Goal: Information Seeking & Learning: Find specific fact

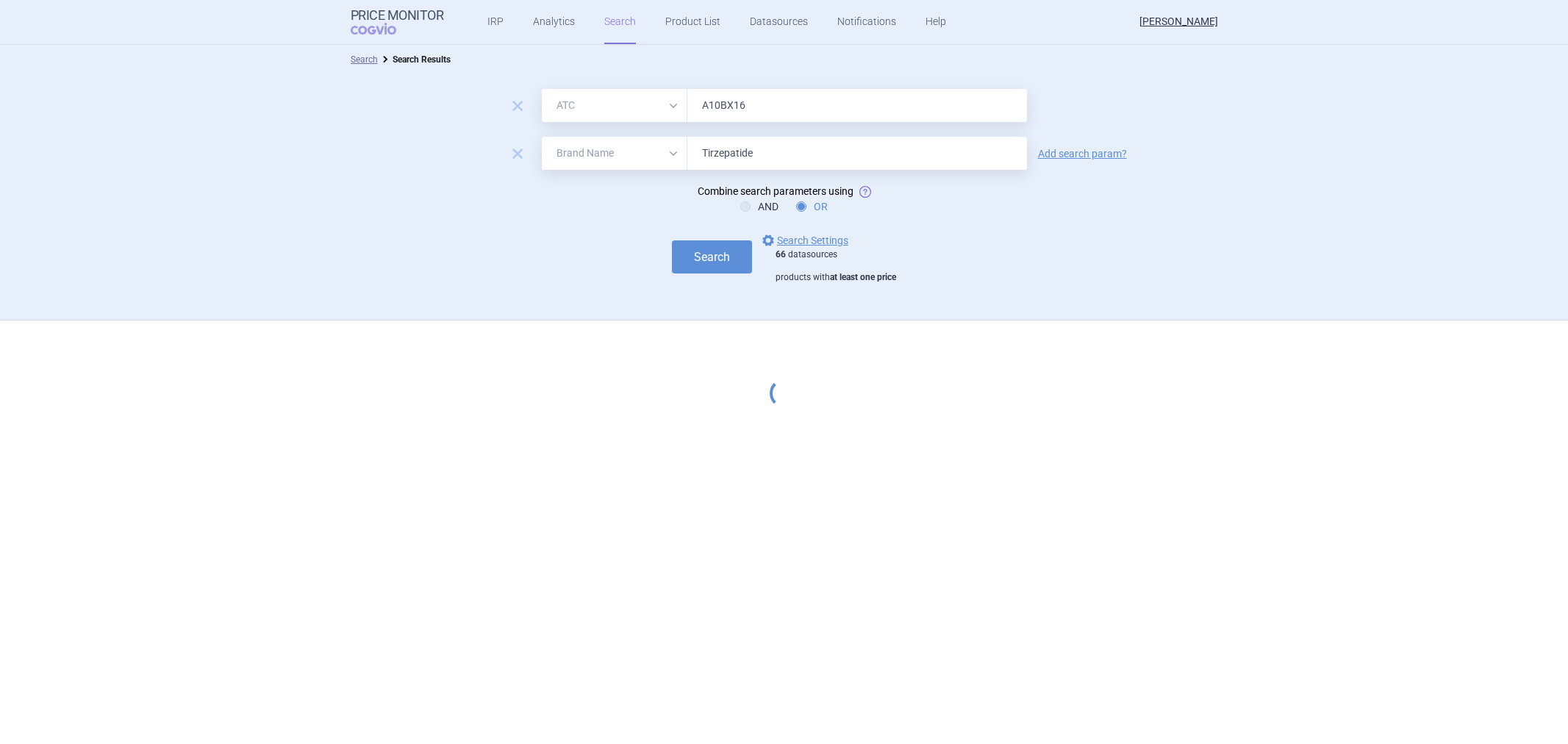
select select "atc"
select select "brandName"
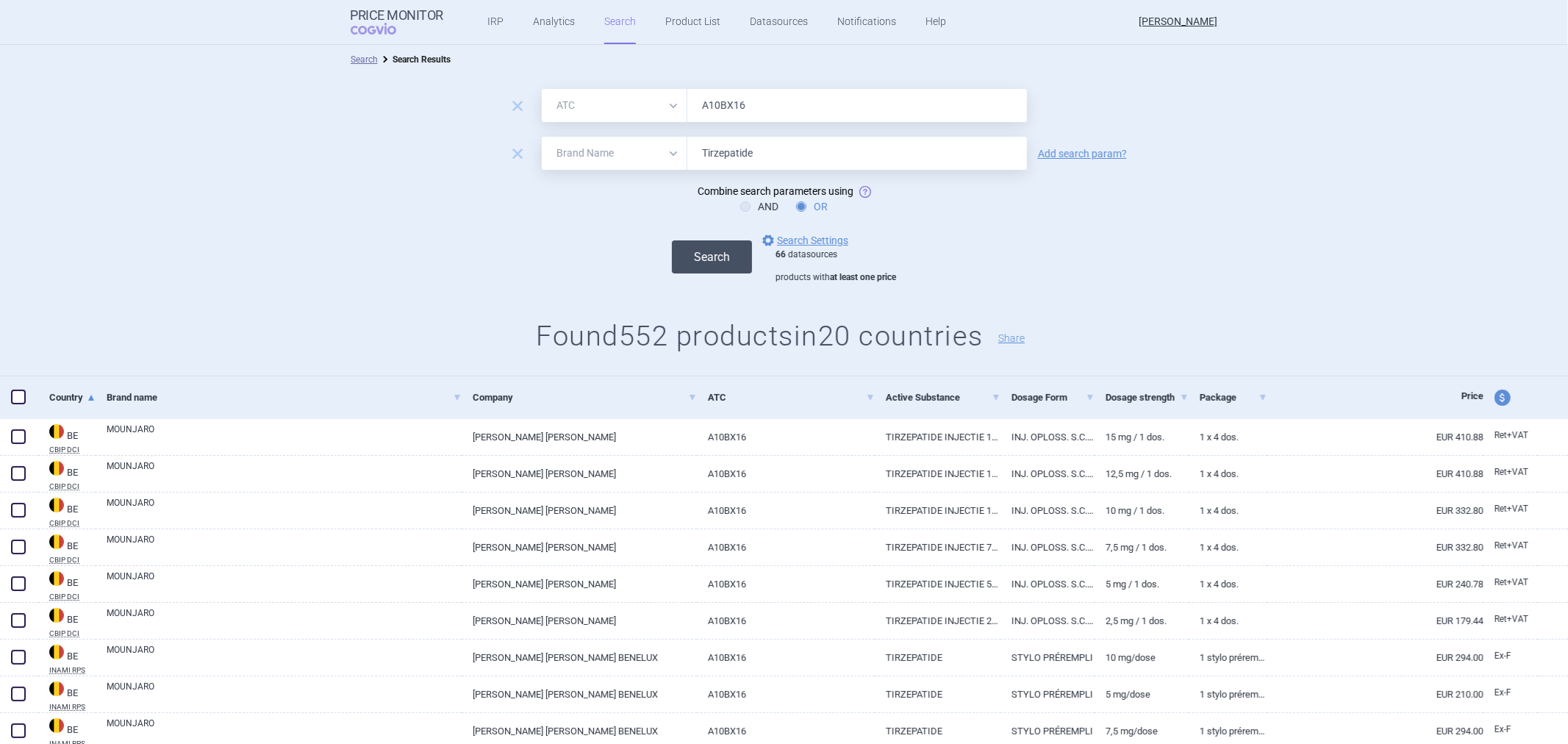
click at [707, 252] on button "Search" at bounding box center [712, 257] width 80 height 33
click at [798, 240] on link "options Search Settings" at bounding box center [803, 240] width 89 height 18
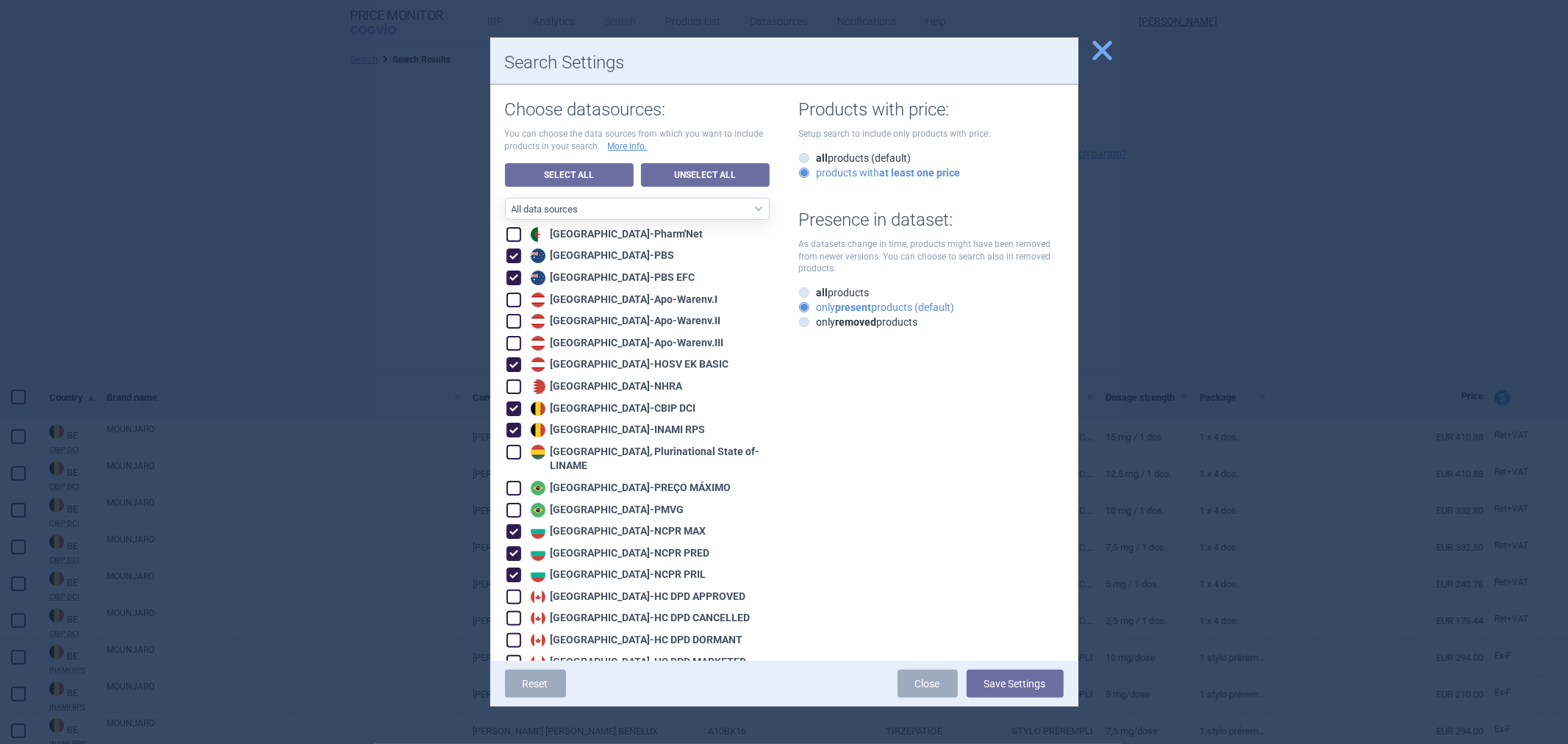
click at [932, 303] on label "only present products (default)" at bounding box center [877, 307] width 156 height 15
click at [815, 303] on input "only present products (default)" at bounding box center [807, 308] width 15 height 15
click at [908, 172] on strong "at least one price" at bounding box center [920, 173] width 81 height 12
click at [815, 172] on input "products with at least one price" at bounding box center [807, 173] width 15 height 15
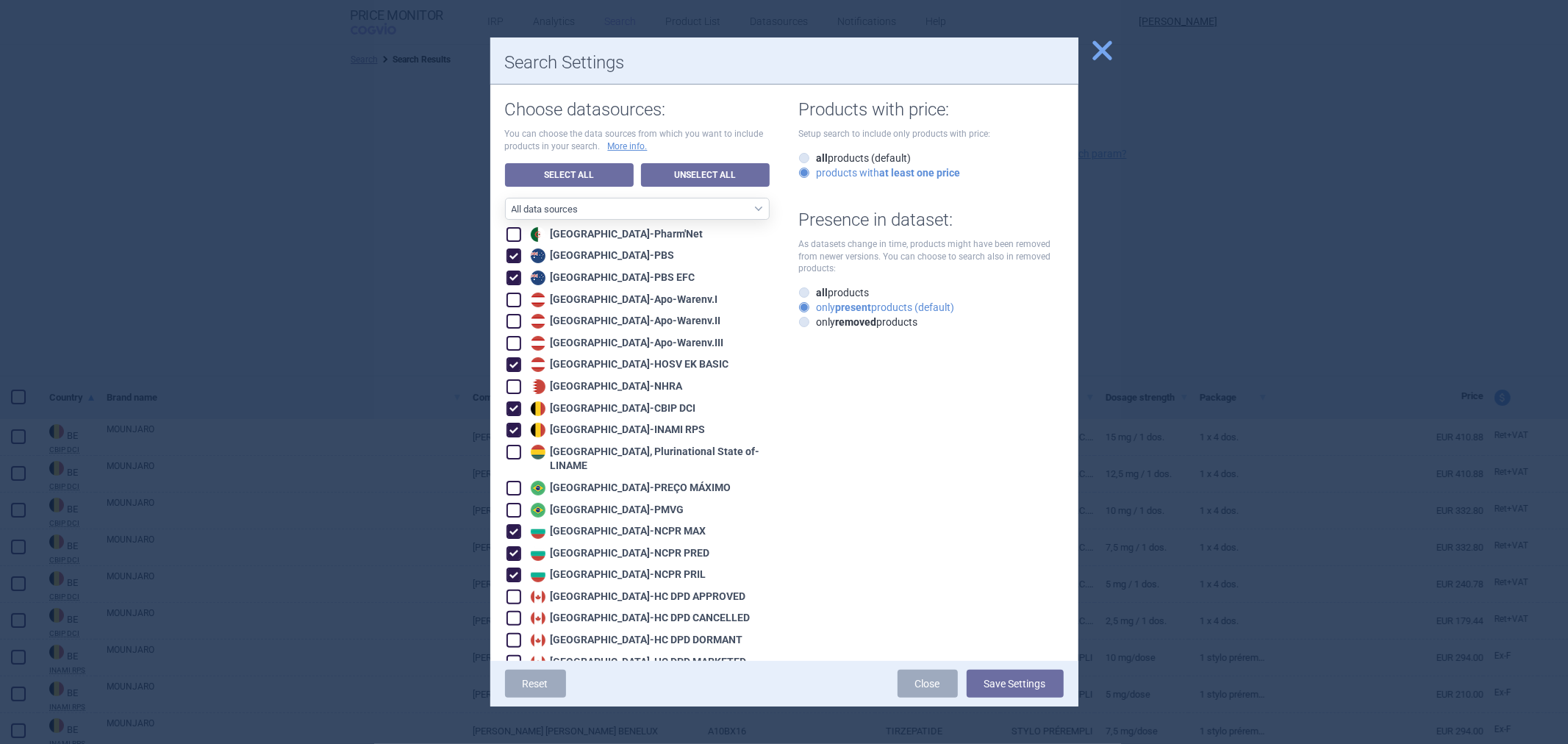
drag, startPoint x: 1004, startPoint y: 697, endPoint x: 1009, endPoint y: 684, distance: 13.9
click at [1006, 693] on button "Save Settings" at bounding box center [1015, 683] width 97 height 28
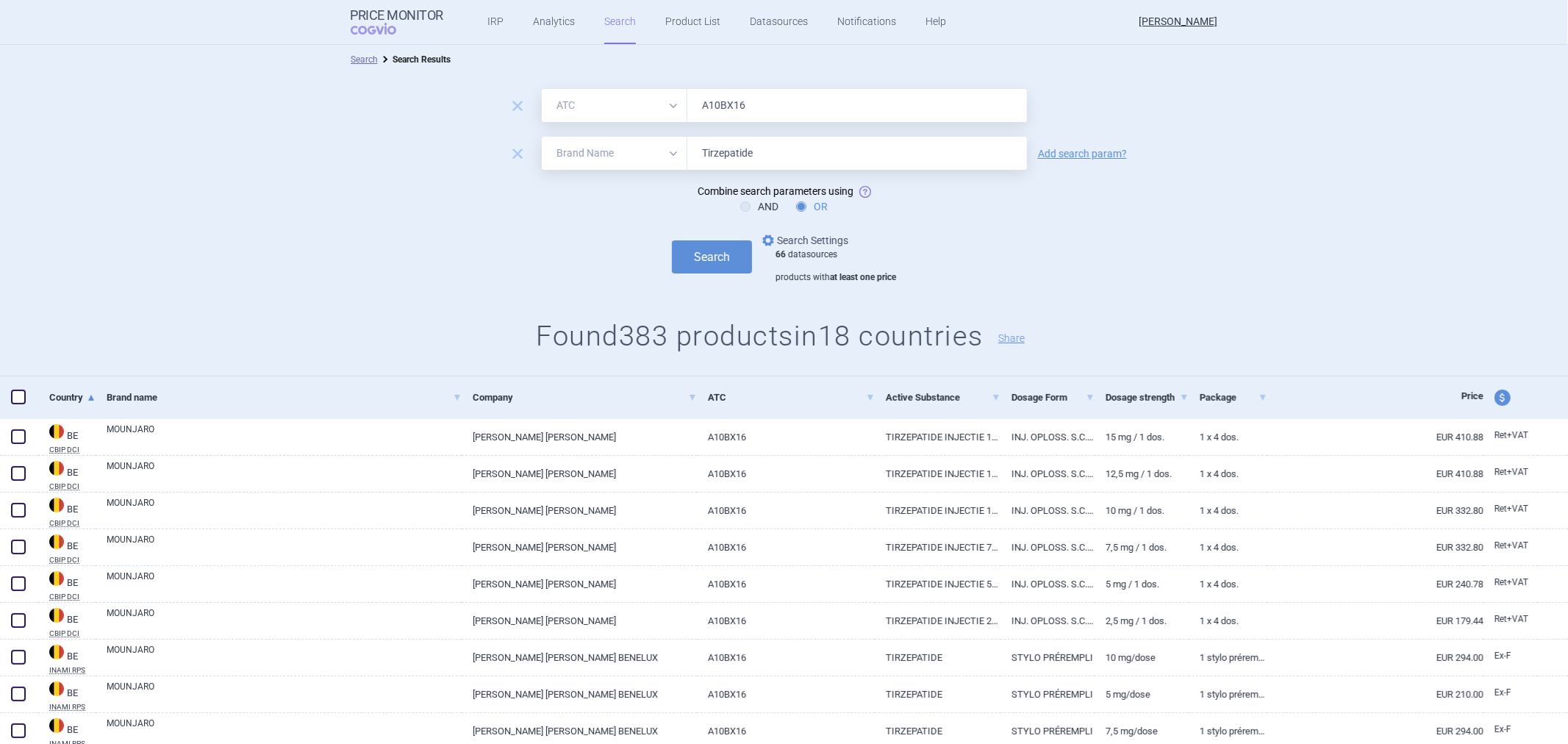
click at [806, 236] on link "options Search Settings" at bounding box center [803, 240] width 89 height 18
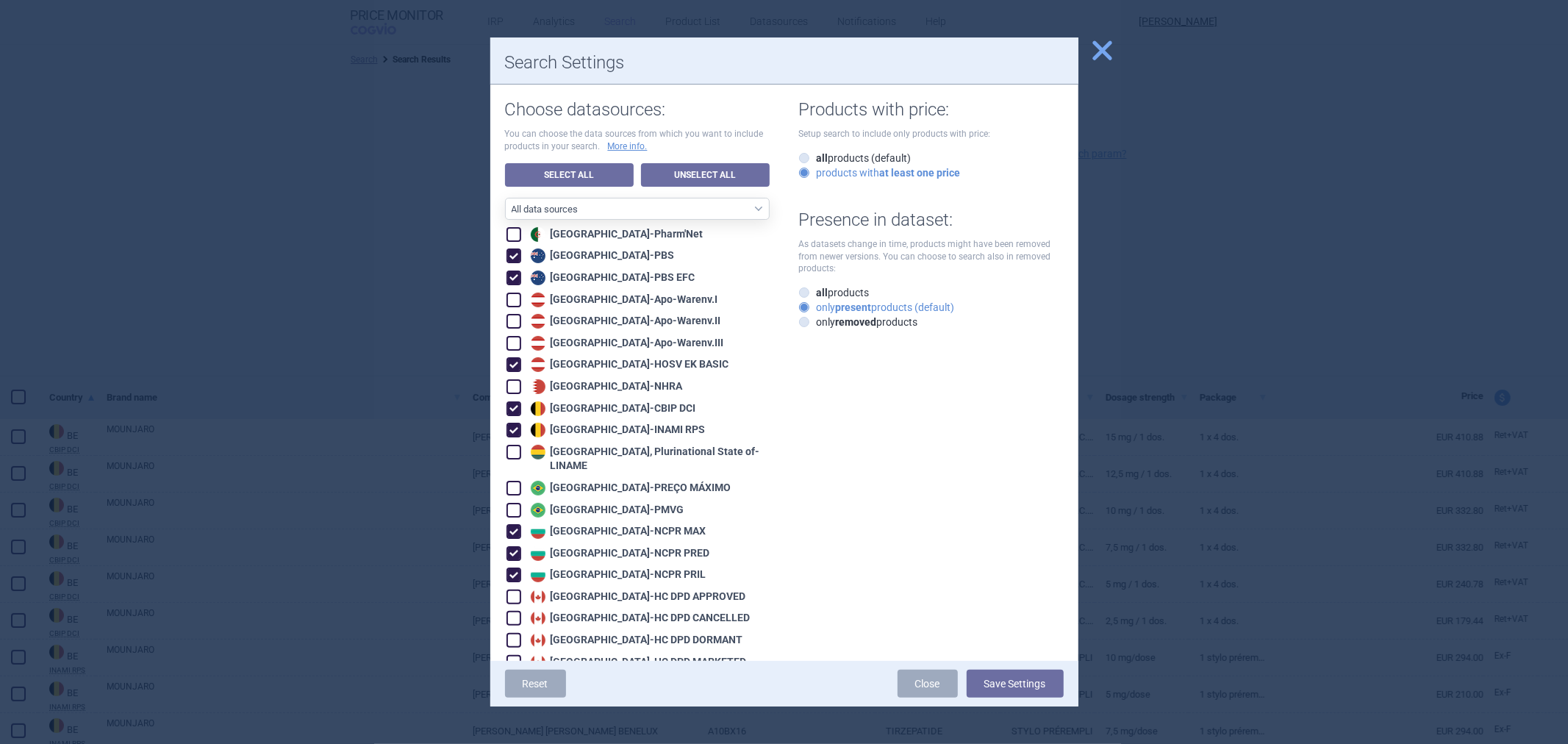
click at [1233, 177] on div at bounding box center [784, 372] width 1568 height 744
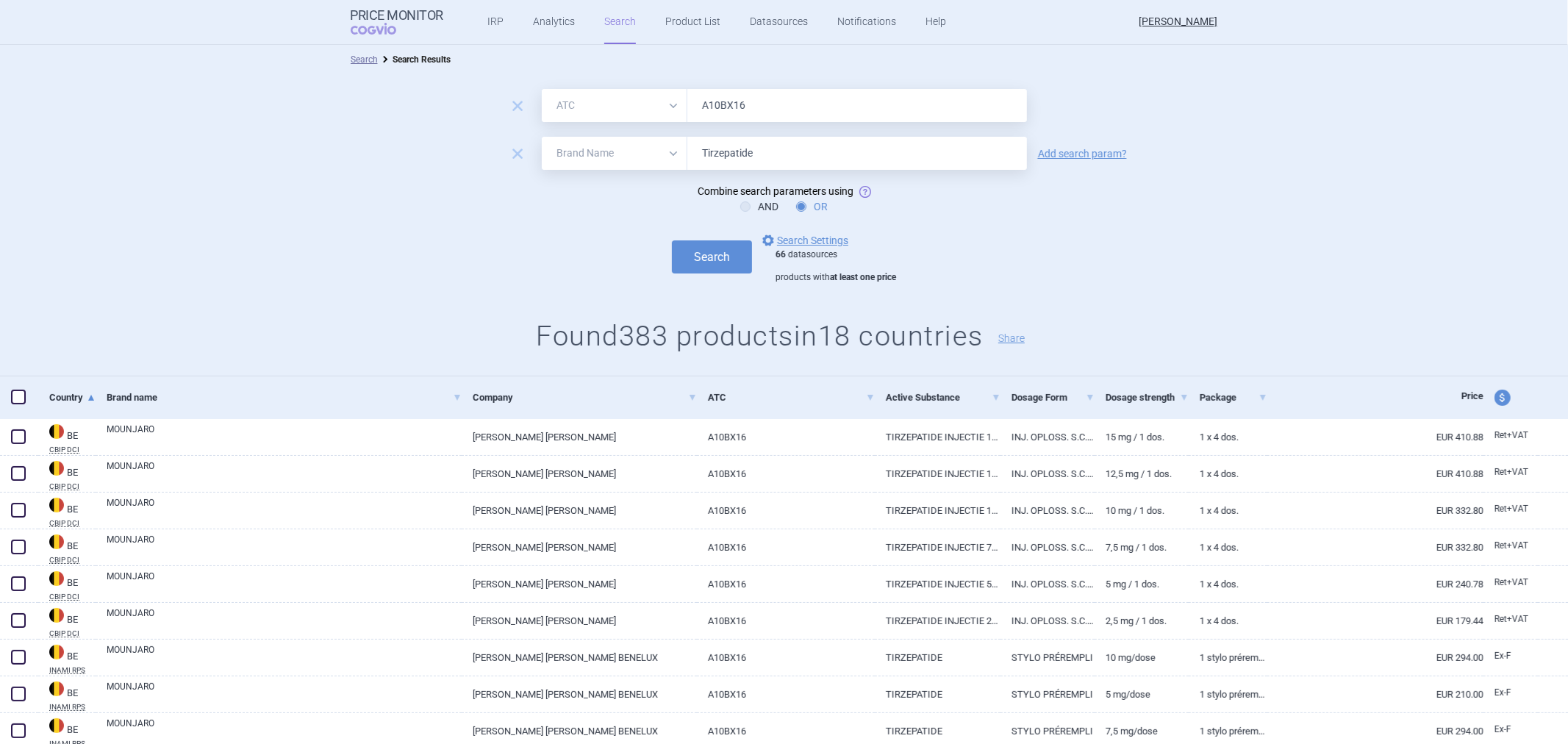
click at [635, 328] on h1 "Found 383 products in 18 countries Share" at bounding box center [784, 337] width 1568 height 34
copy h1 "383"
click at [949, 282] on div "Search options Search Settings 66 datasources products with at least one price" at bounding box center [784, 257] width 1568 height 52
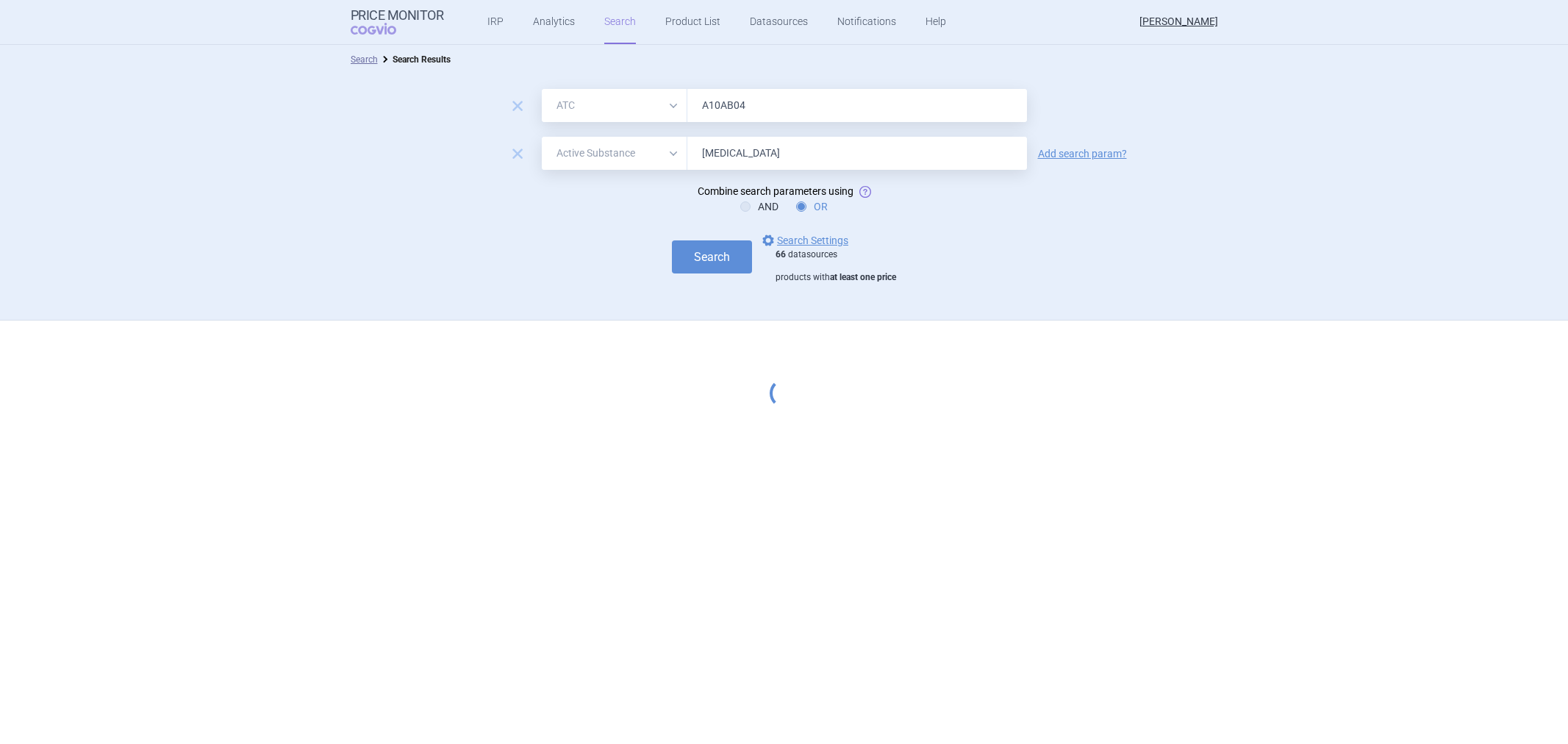
select select "atc"
select select "activeSubstance"
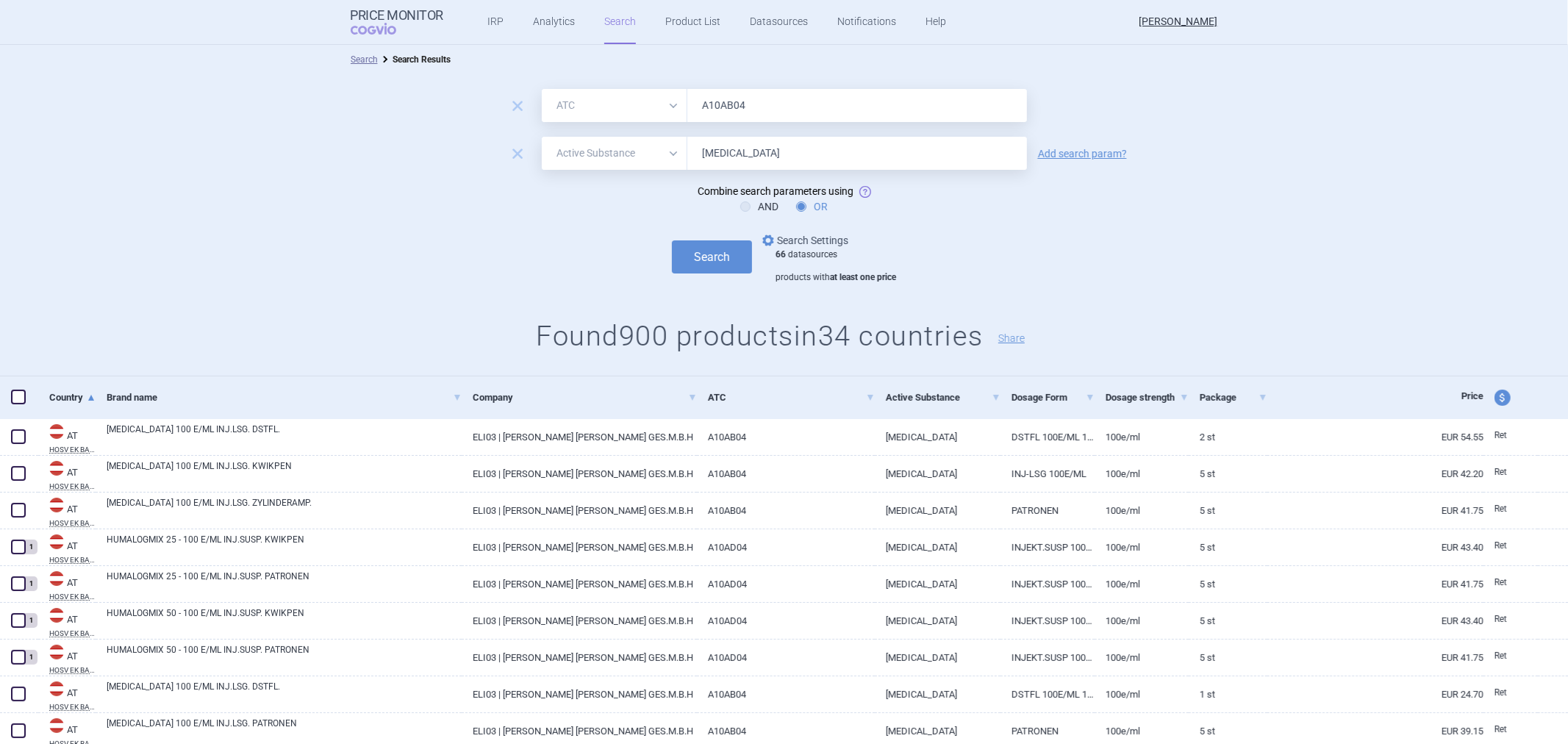
click at [820, 236] on link "options Search Settings" at bounding box center [803, 240] width 89 height 18
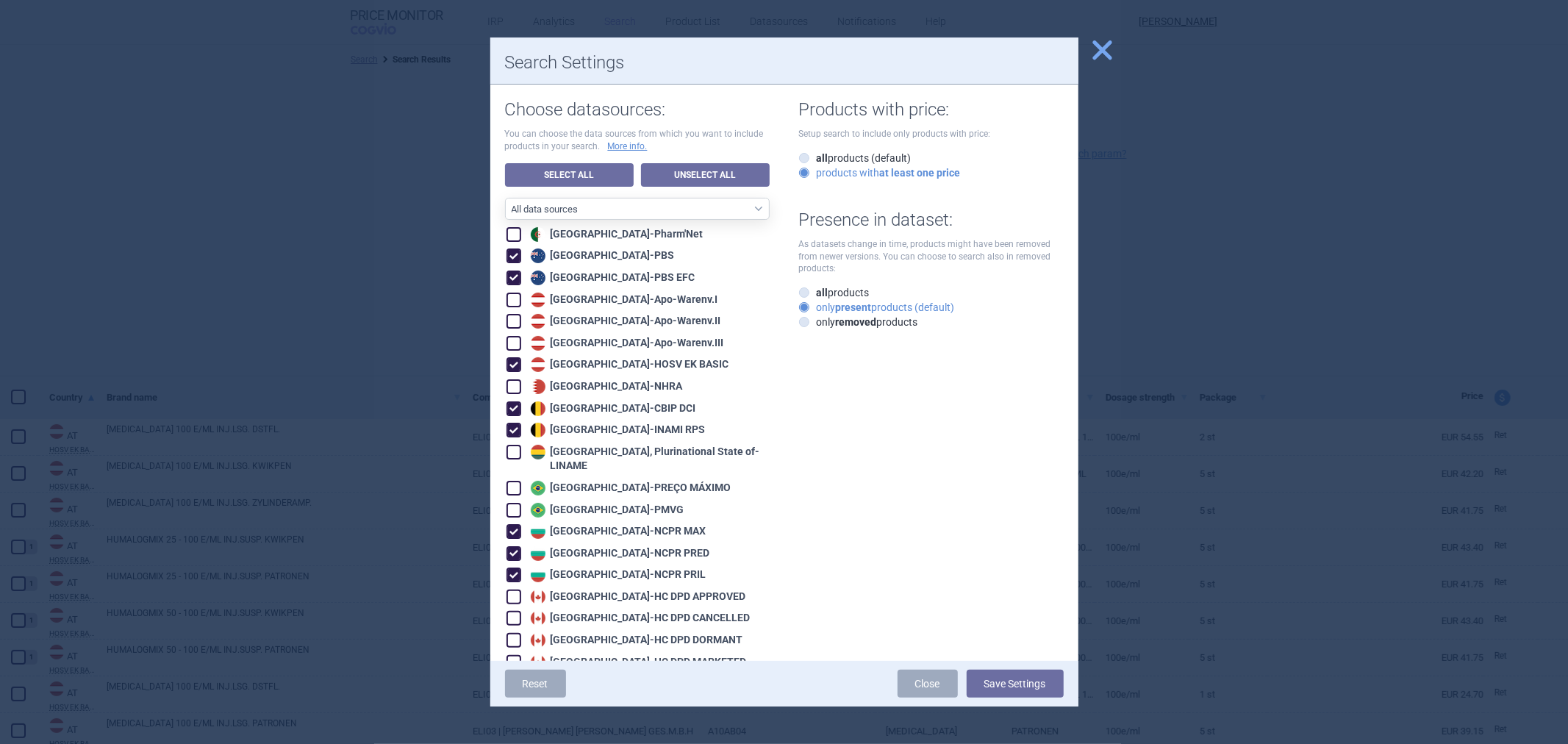
click at [1111, 62] on span "close" at bounding box center [1102, 50] width 25 height 25
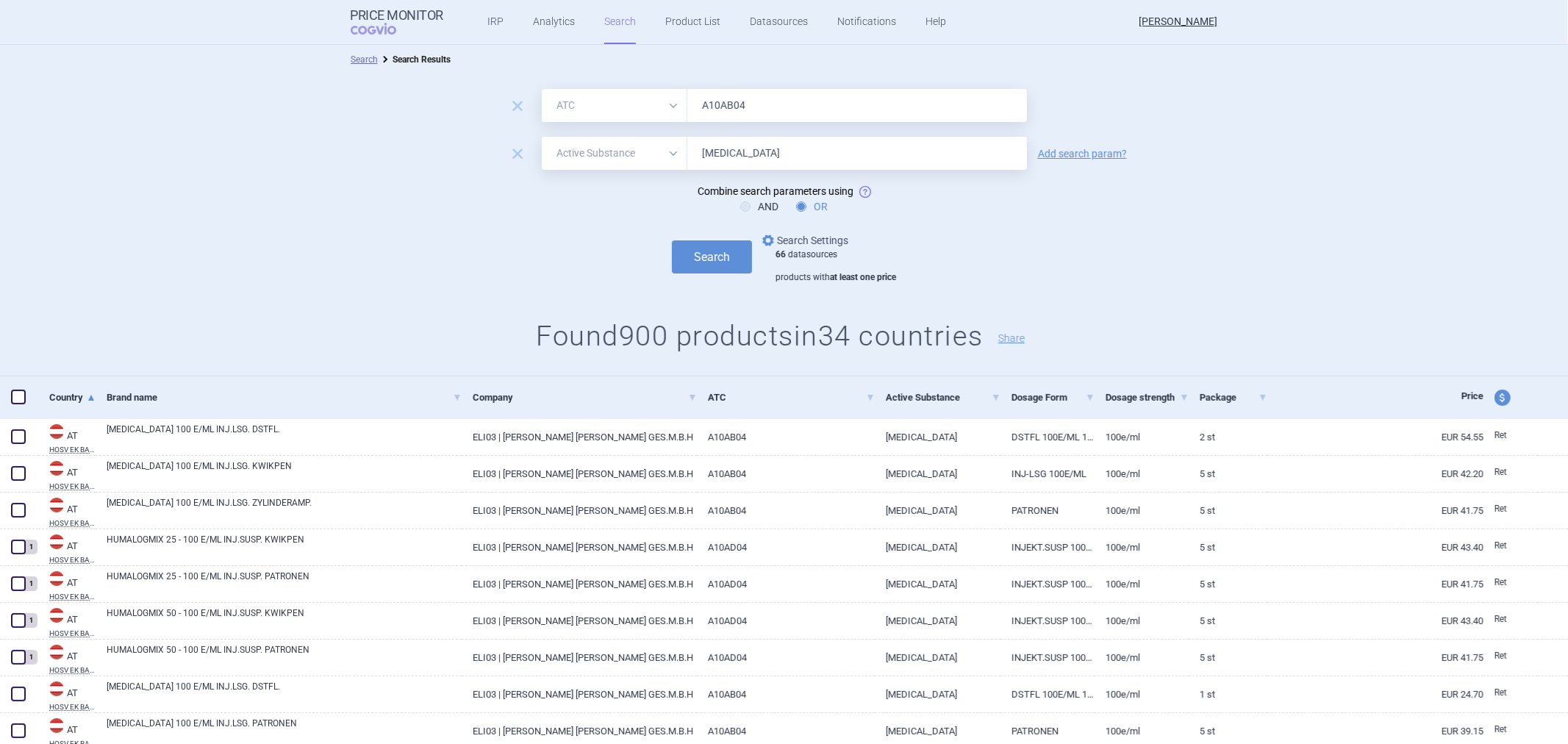
click at [832, 236] on link "options Search Settings" at bounding box center [803, 240] width 89 height 18
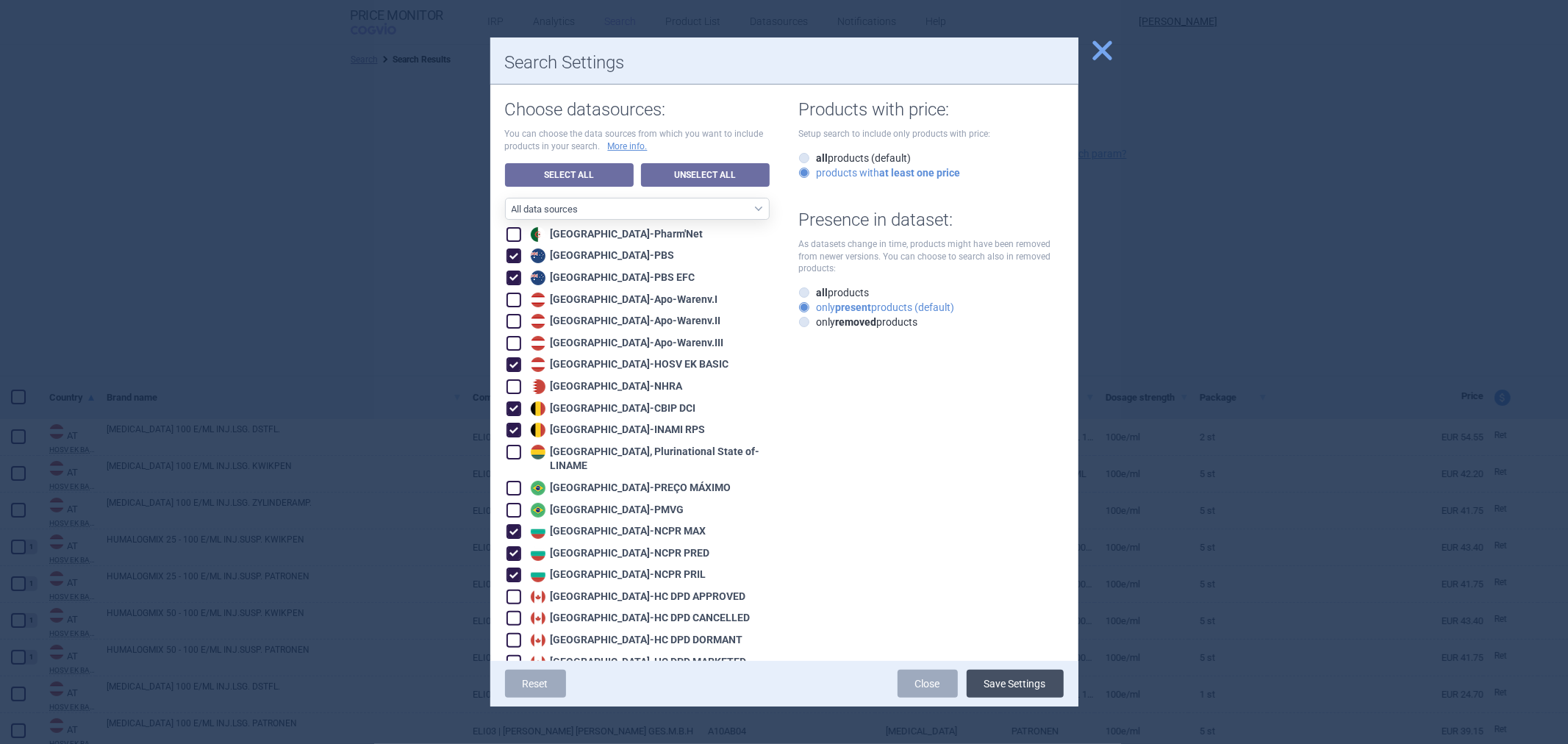
click at [997, 685] on button "Save Settings" at bounding box center [1015, 683] width 97 height 28
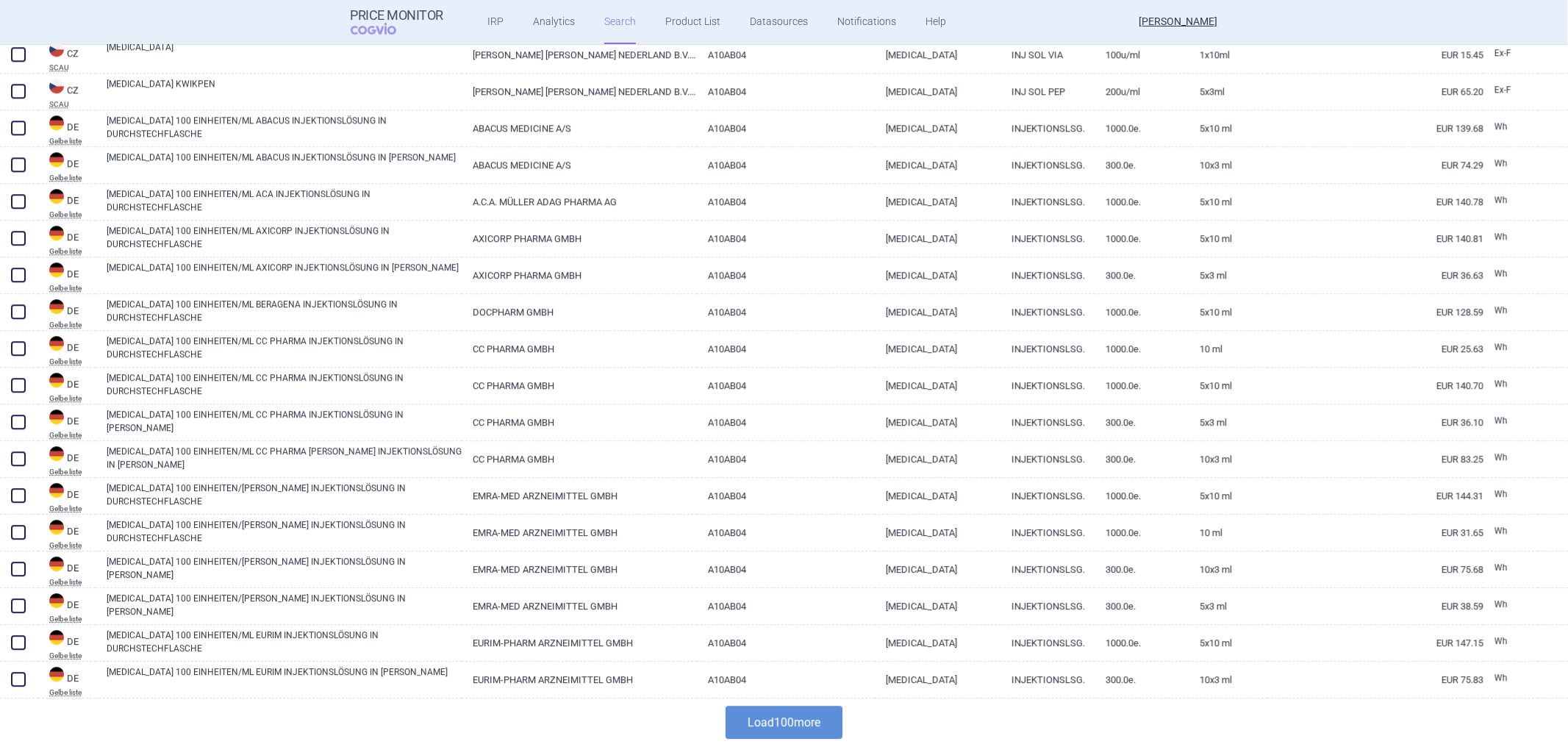
scroll to position [3401, 0]
click at [801, 708] on button "Load 100 more" at bounding box center [784, 721] width 117 height 33
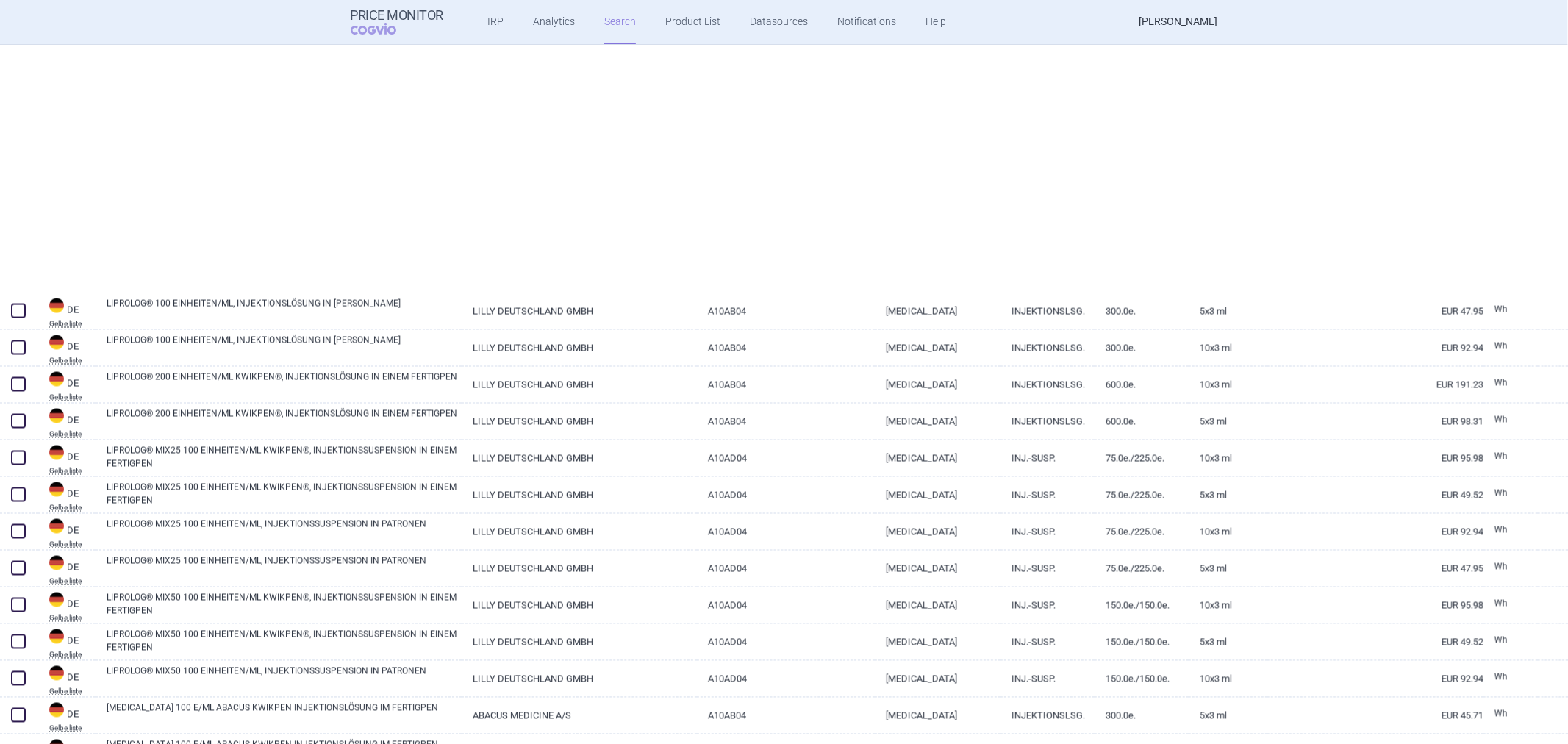
scroll to position [7079, 0]
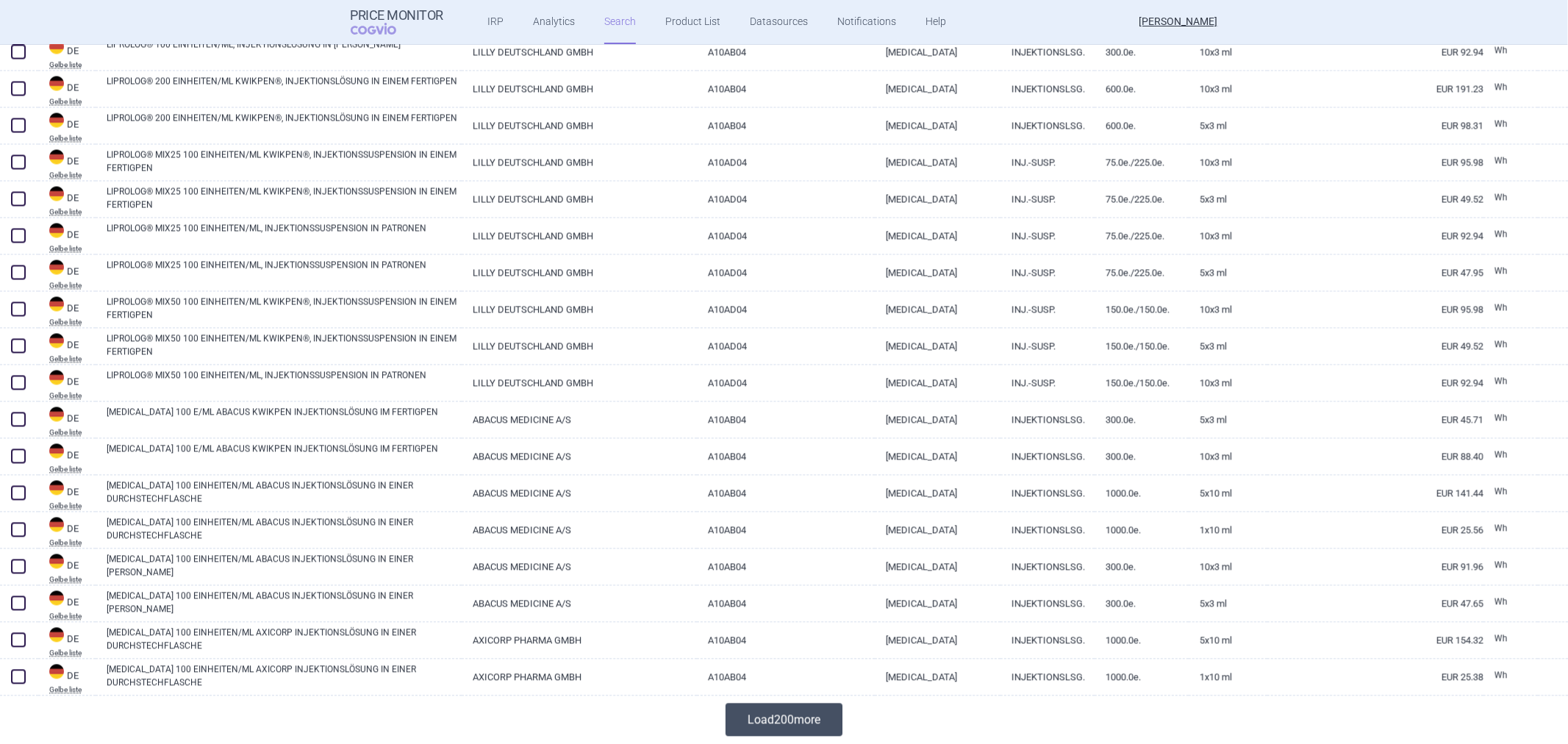
click at [784, 719] on button "Load 200 more" at bounding box center [784, 721] width 117 height 33
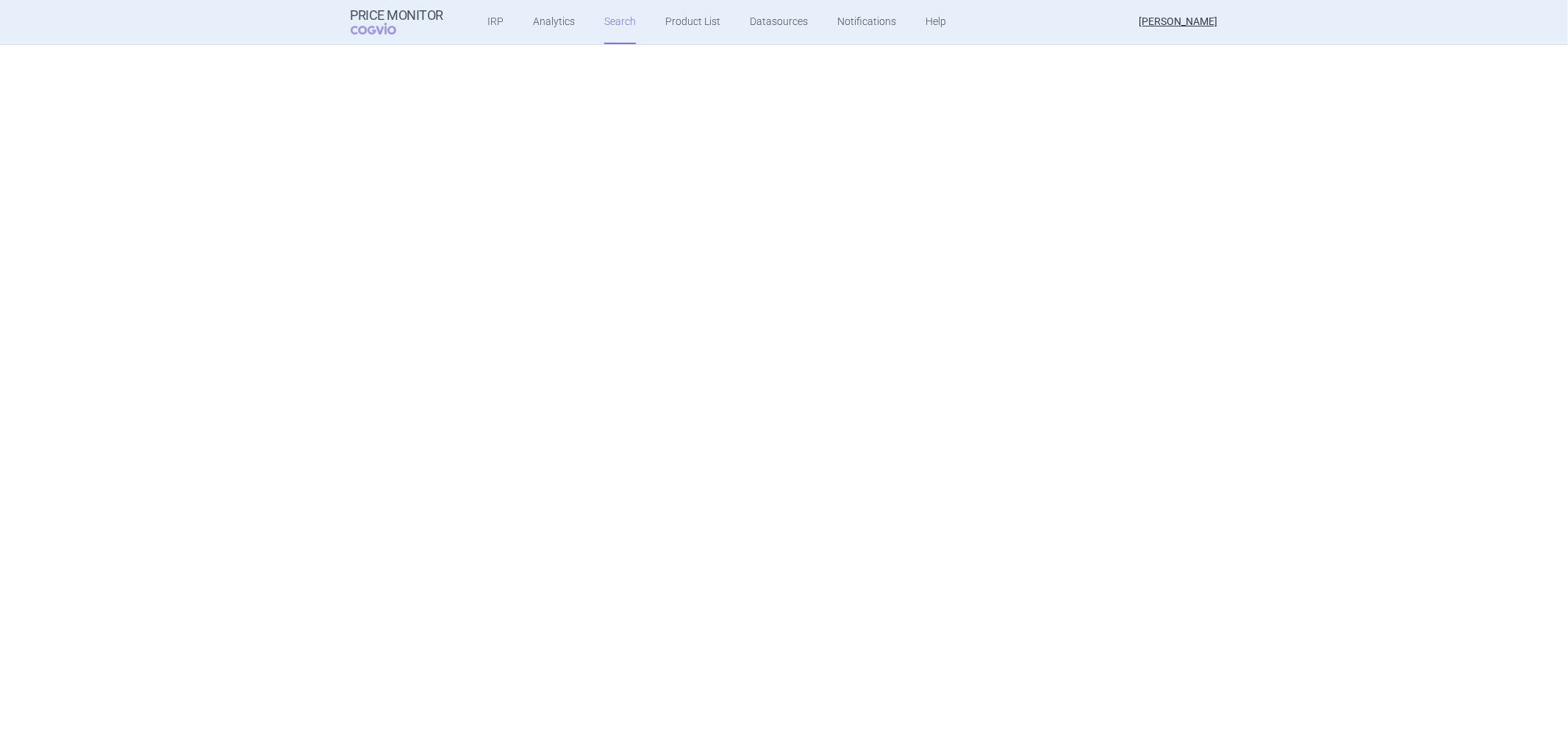
scroll to position [2148, 0]
select select "atc"
select select "activeSubstance"
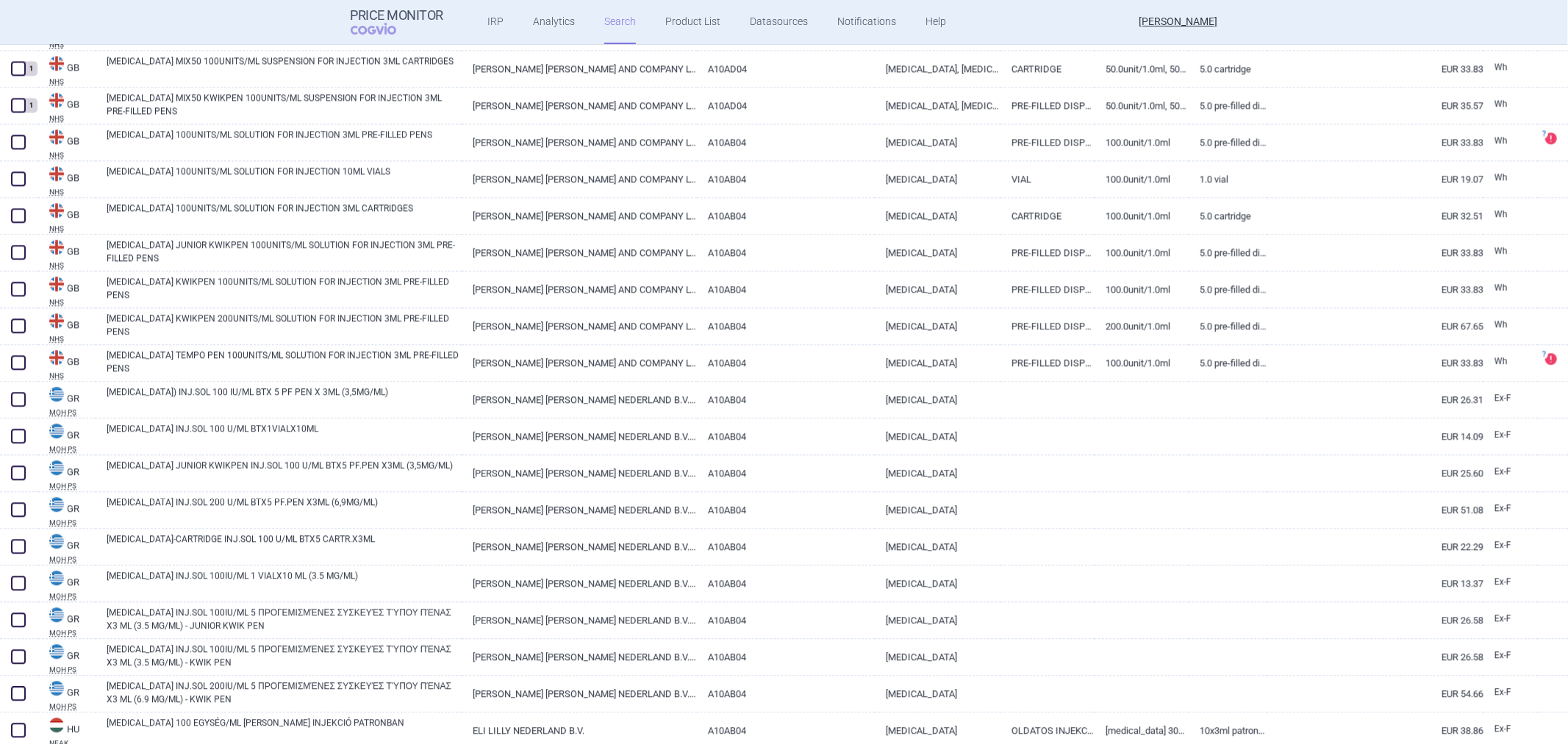
scroll to position [0, 0]
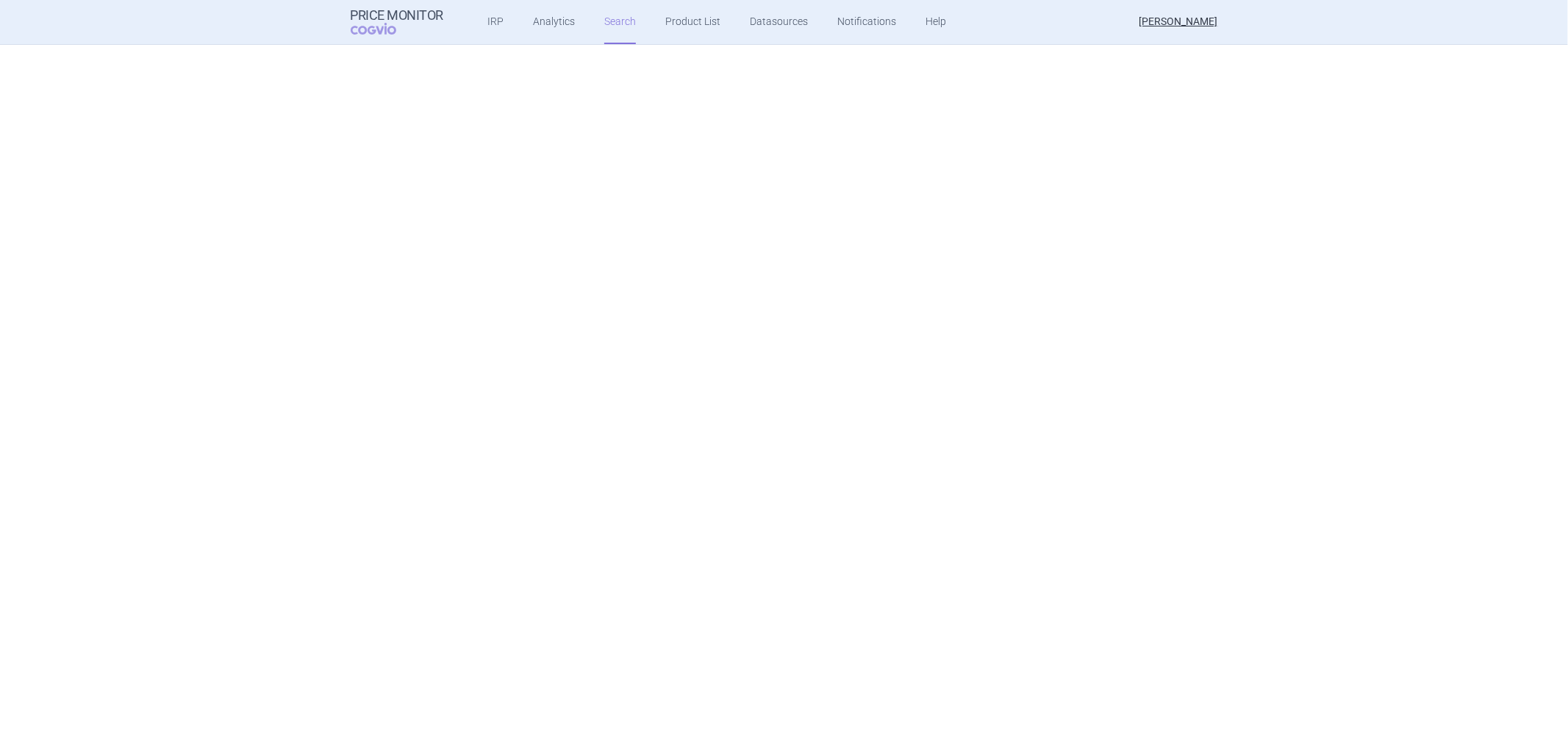
select select "atc"
select select "activeSubstance"
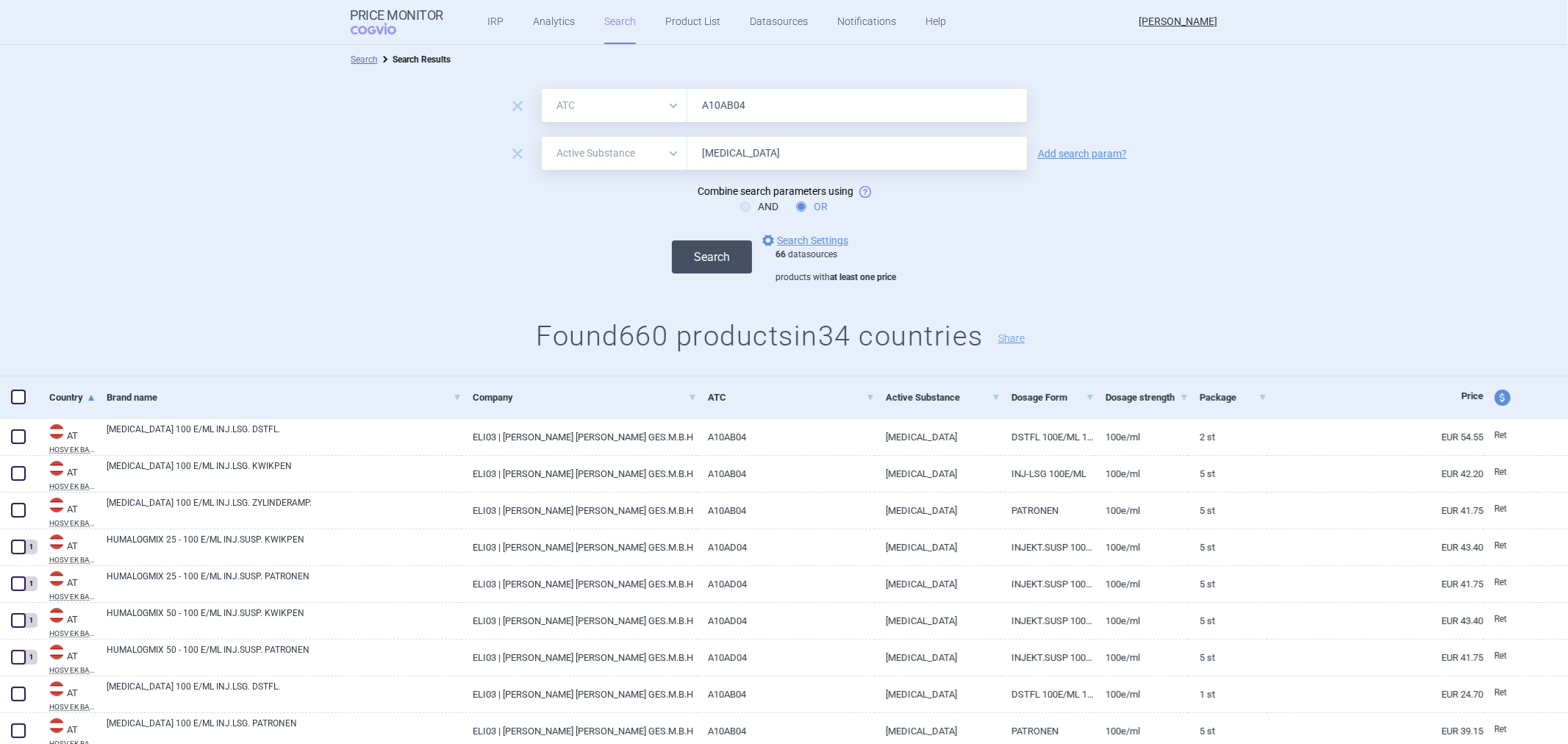
click at [697, 264] on button "Search" at bounding box center [712, 257] width 80 height 33
click at [813, 236] on link "options Search Settings" at bounding box center [803, 240] width 89 height 18
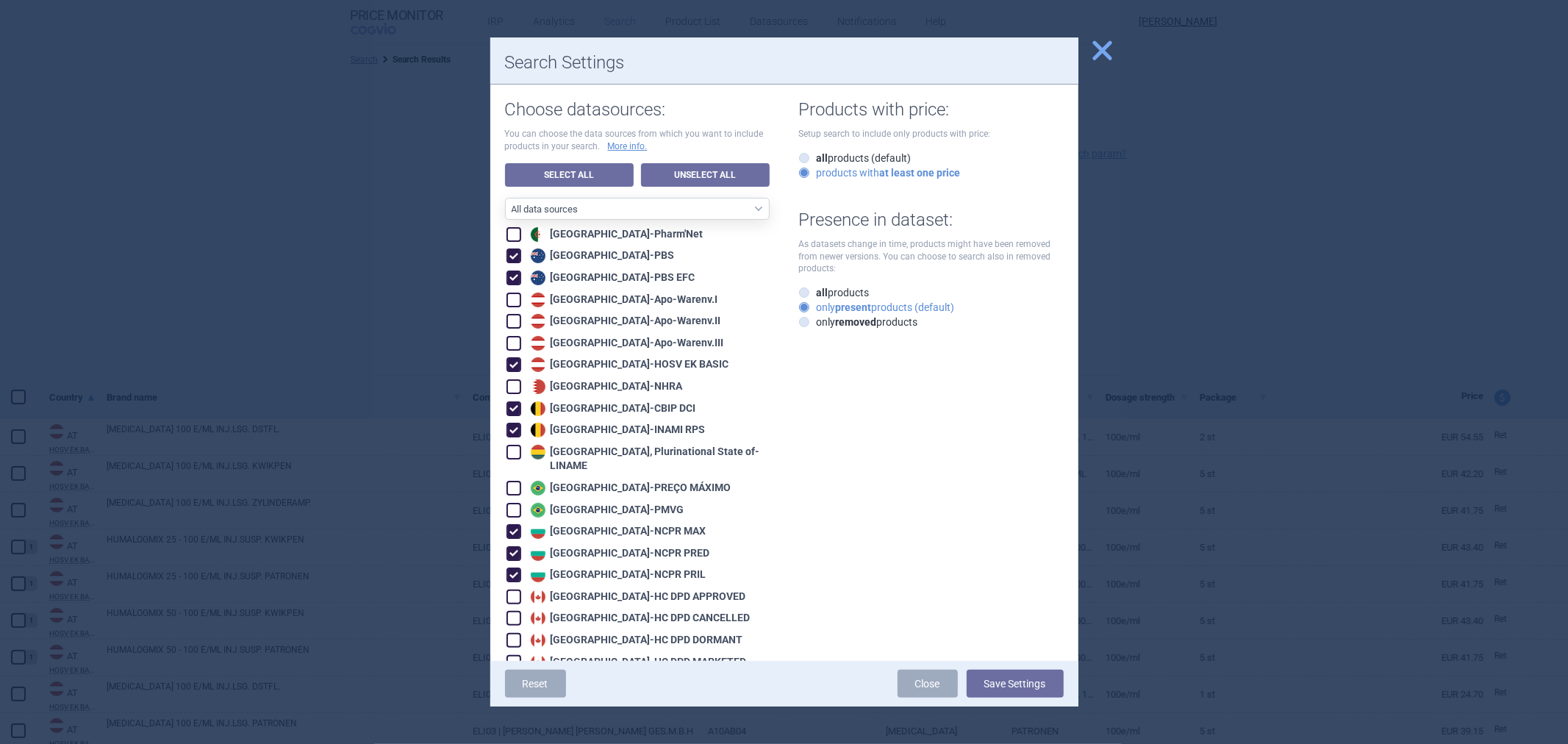
click at [843, 308] on strong "present" at bounding box center [854, 308] width 36 height 12
click at [815, 308] on input "only present products (default)" at bounding box center [807, 308] width 15 height 15
click at [864, 175] on label "products with at least one price" at bounding box center [880, 173] width 162 height 15
click at [815, 175] on input "products with at least one price" at bounding box center [807, 173] width 15 height 15
click at [1018, 689] on button "Save Settings" at bounding box center [1015, 683] width 97 height 28
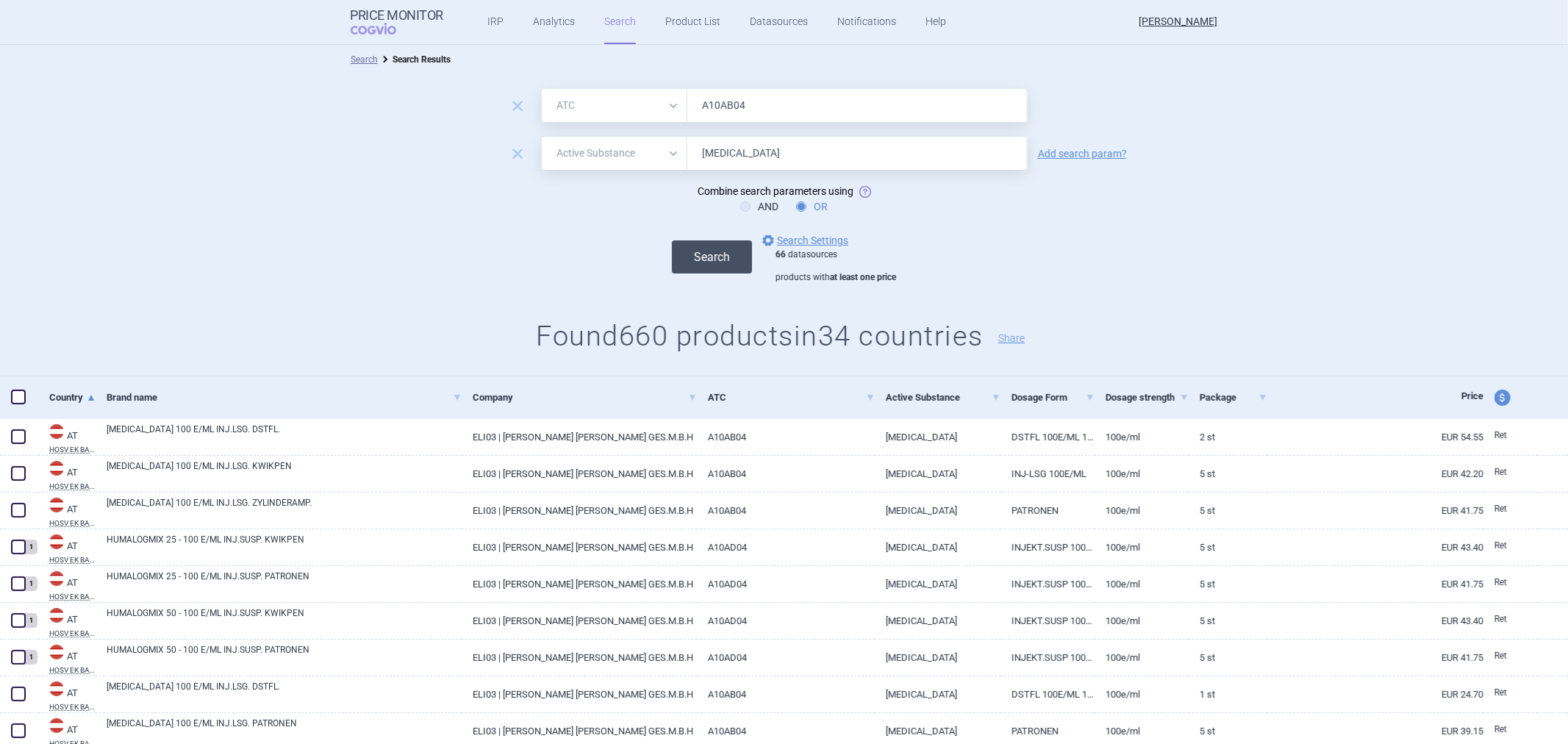
drag, startPoint x: 706, startPoint y: 258, endPoint x: 710, endPoint y: 251, distance: 8.1
click at [706, 258] on button "Search" at bounding box center [712, 257] width 80 height 33
drag, startPoint x: 654, startPoint y: 329, endPoint x: 616, endPoint y: 330, distance: 38.0
click at [616, 330] on h1 "Found 660 products in 34 countries Share" at bounding box center [784, 337] width 1568 height 34
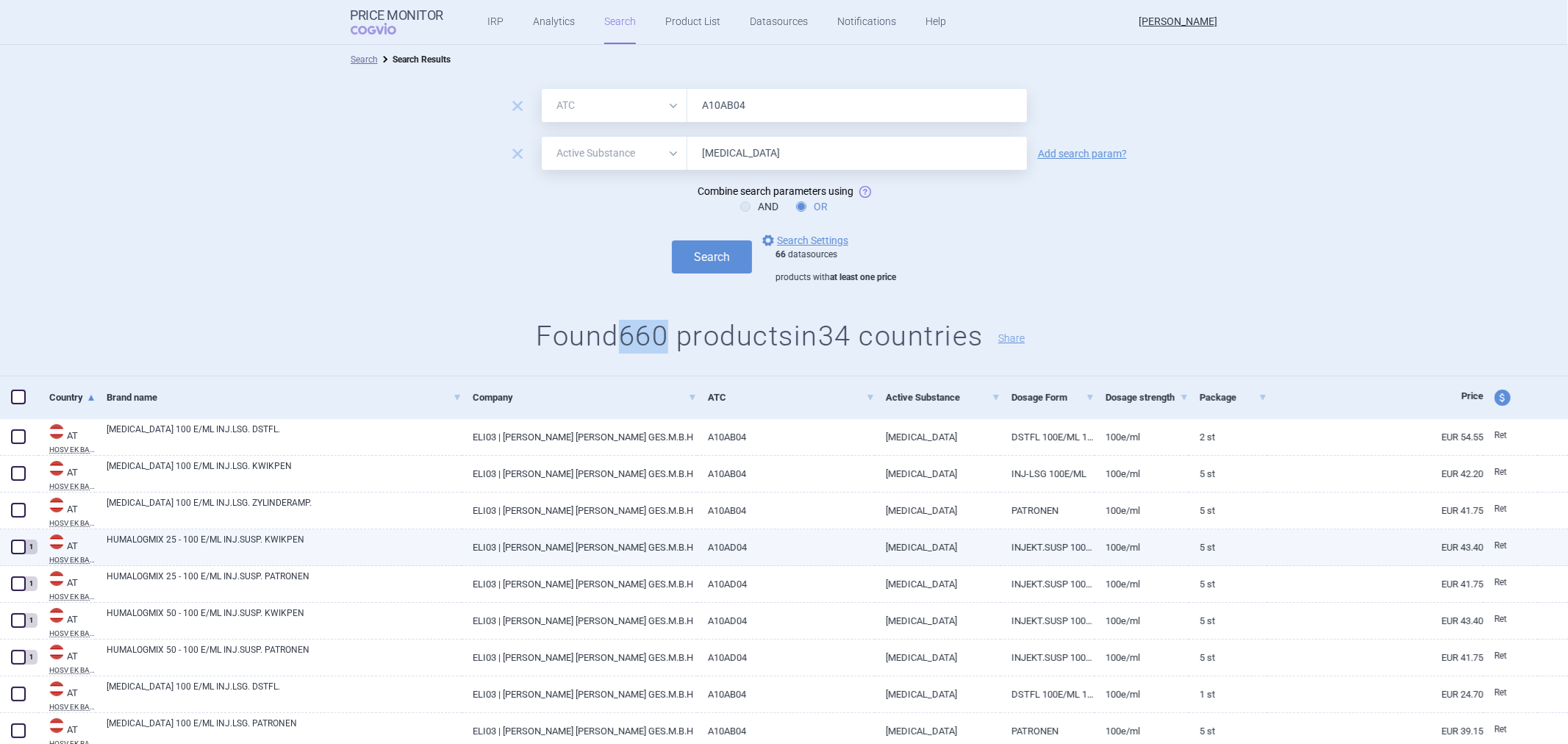
copy h1 "660"
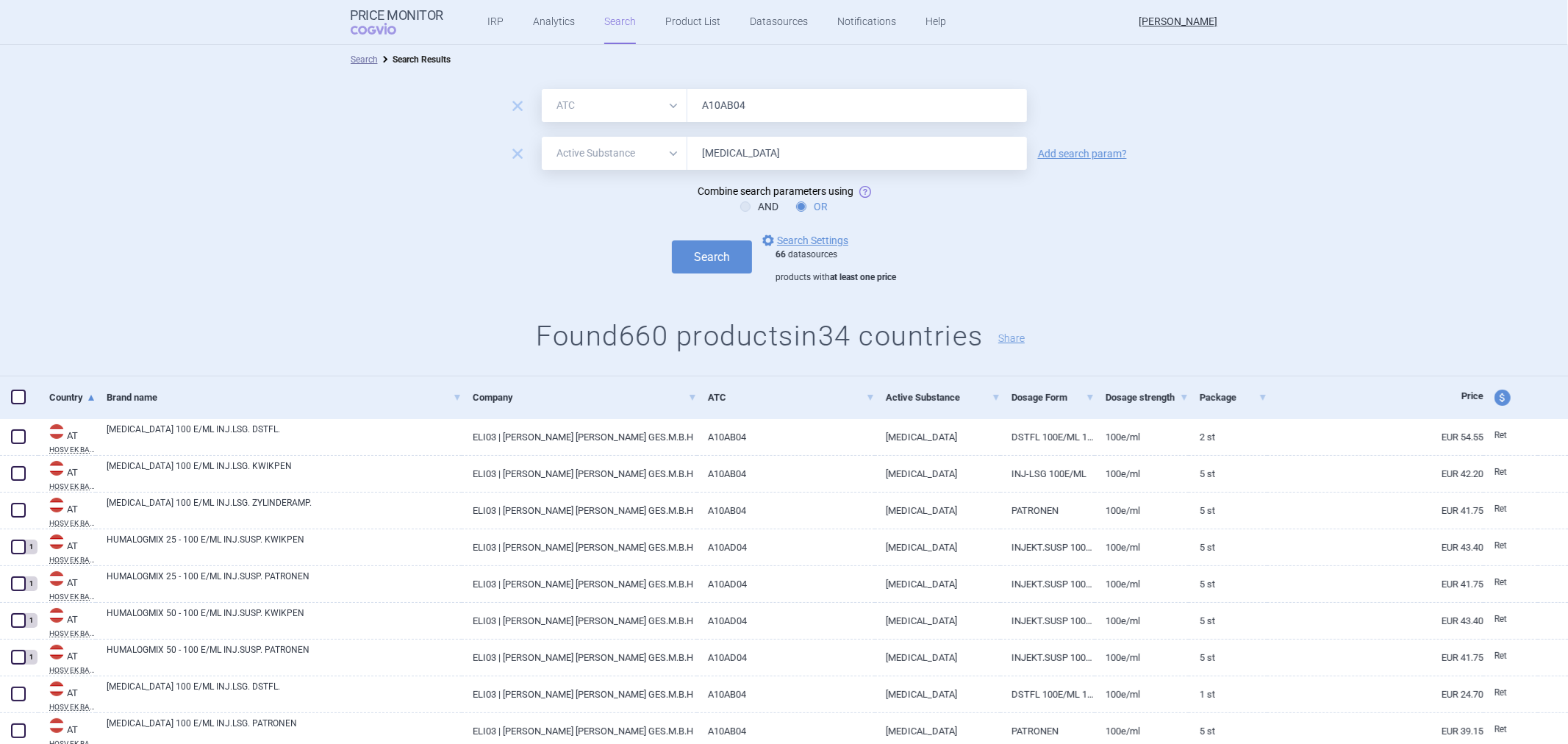
click at [881, 204] on div "AND OR" at bounding box center [784, 206] width 1568 height 15
click at [732, 94] on input "A10AB04" at bounding box center [857, 105] width 340 height 33
click at [725, 162] on input "[MEDICAL_DATA]" at bounding box center [857, 153] width 340 height 33
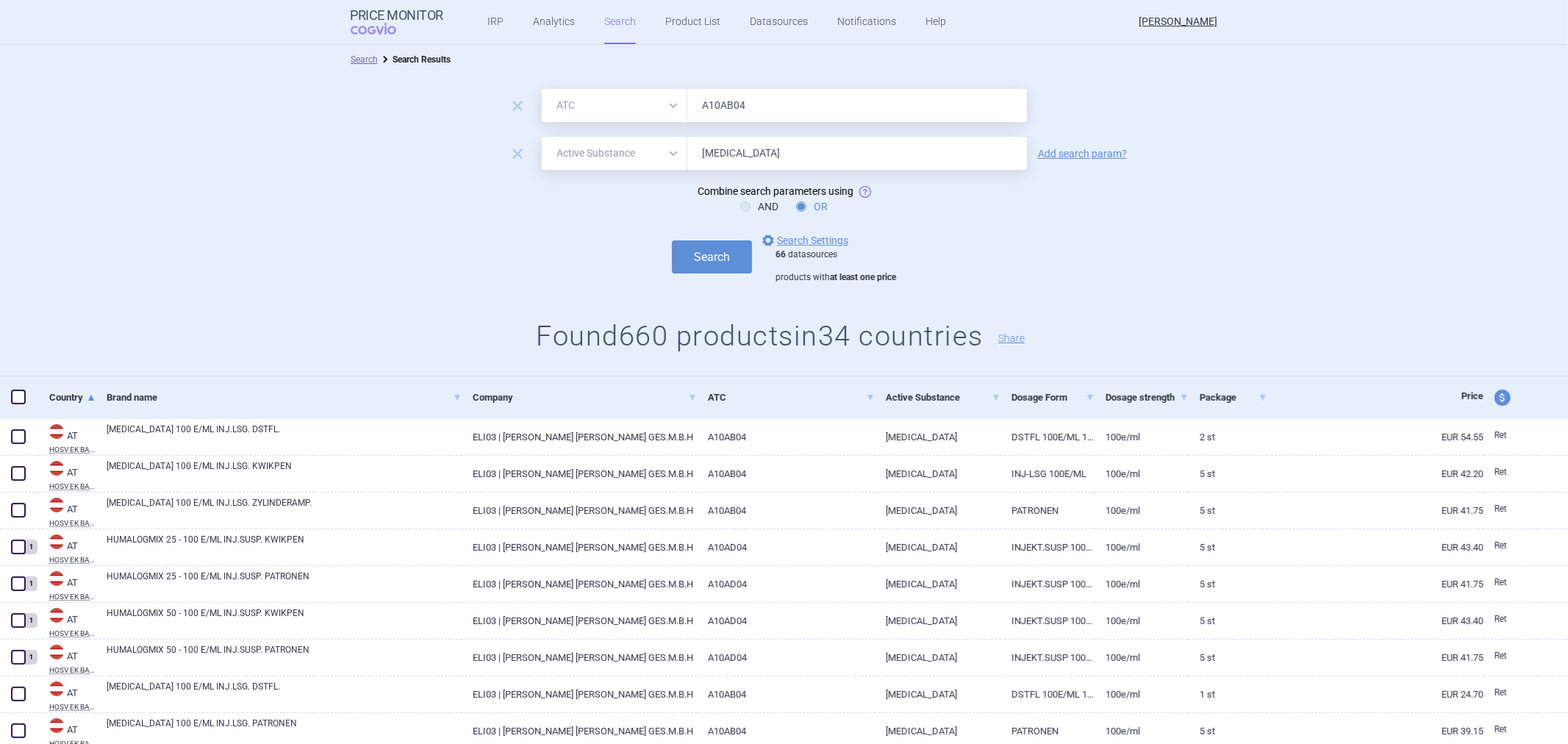
click at [725, 162] on input "[MEDICAL_DATA]" at bounding box center [857, 153] width 340 height 33
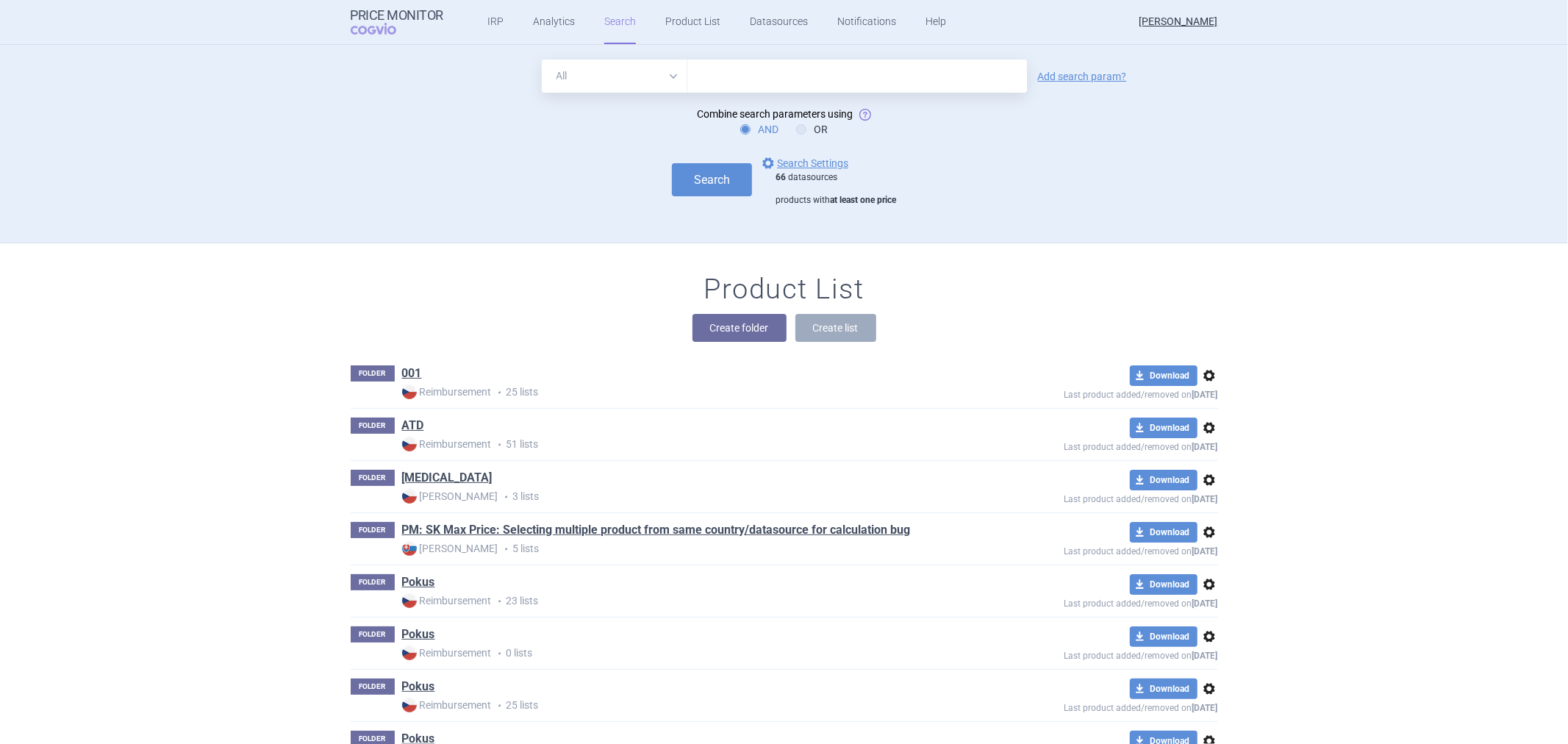
click at [846, 55] on div "All Brand Name ATC Company Active Substance Country Newer than Add search param…" at bounding box center [784, 144] width 1568 height 198
click at [834, 69] on input "text" at bounding box center [857, 76] width 340 height 33
paste input "A10AB04"
type input "A10AB04"
click at [658, 77] on select "All Brand Name ATC Company Active Substance Country Newer than" at bounding box center [614, 76] width 145 height 33
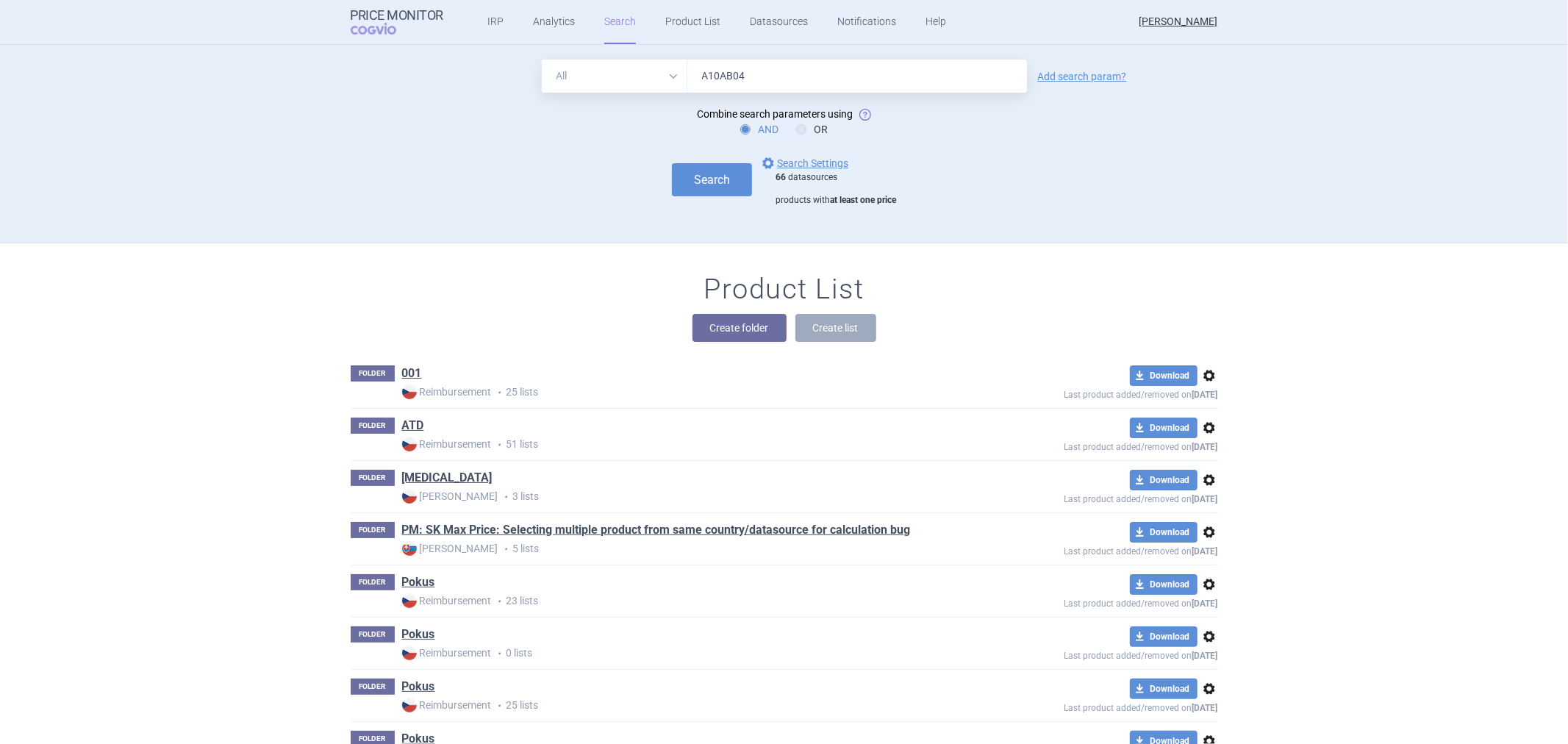
select select "atc"
click at [542, 60] on select "All Brand Name ATC Company Active Substance Country Newer than" at bounding box center [614, 76] width 145 height 33
click at [1063, 72] on link "Add search param?" at bounding box center [1082, 76] width 89 height 11
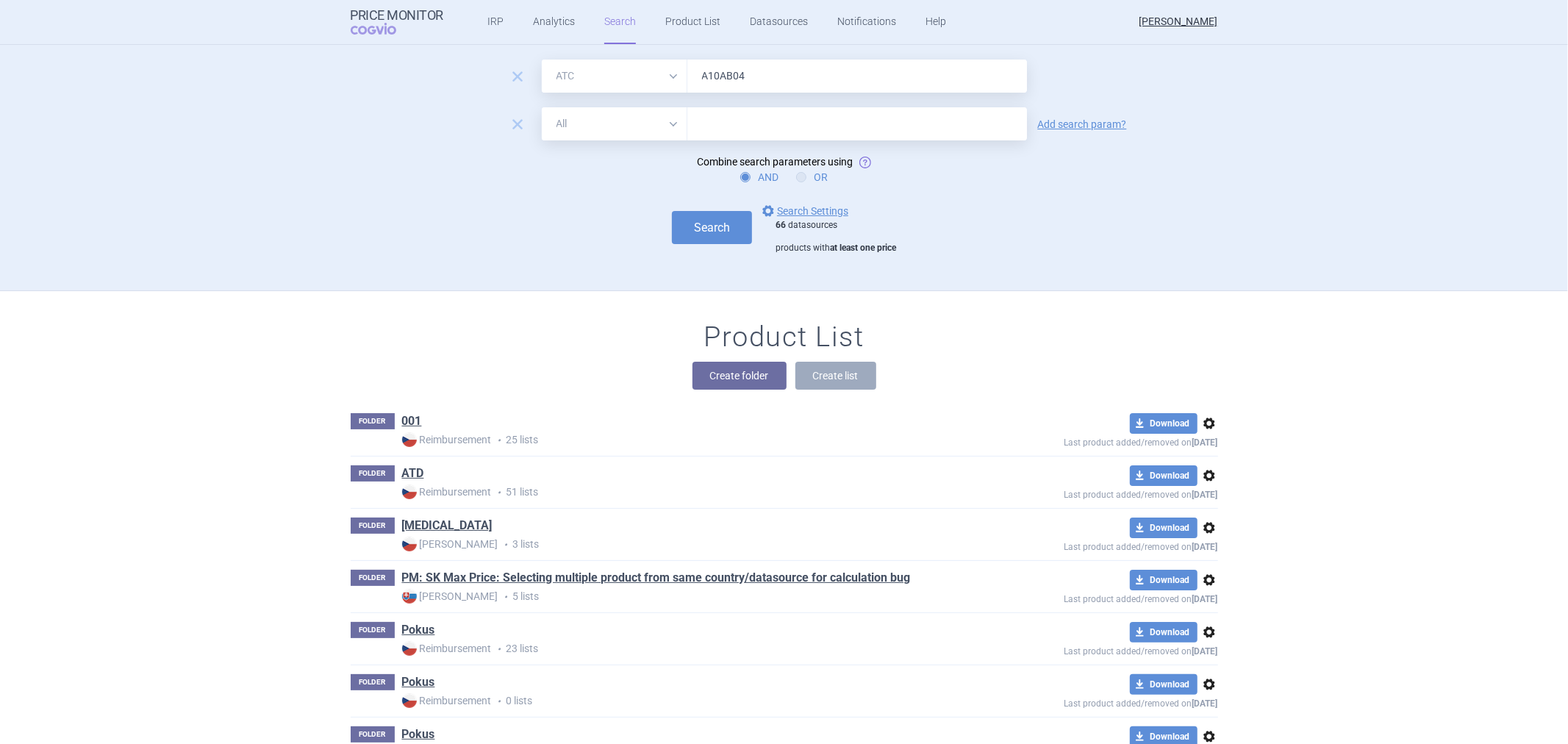
click at [796, 182] on label "OR" at bounding box center [812, 177] width 31 height 15
click at [797, 182] on input "OR" at bounding box center [804, 178] width 15 height 15
radio input "true"
click at [665, 139] on select "All Brand Name ATC Company Active Substance Country Newer than" at bounding box center [614, 124] width 145 height 33
click at [645, 133] on select "All Brand Name ATC Company Active Substance Country Newer than" at bounding box center [614, 124] width 145 height 33
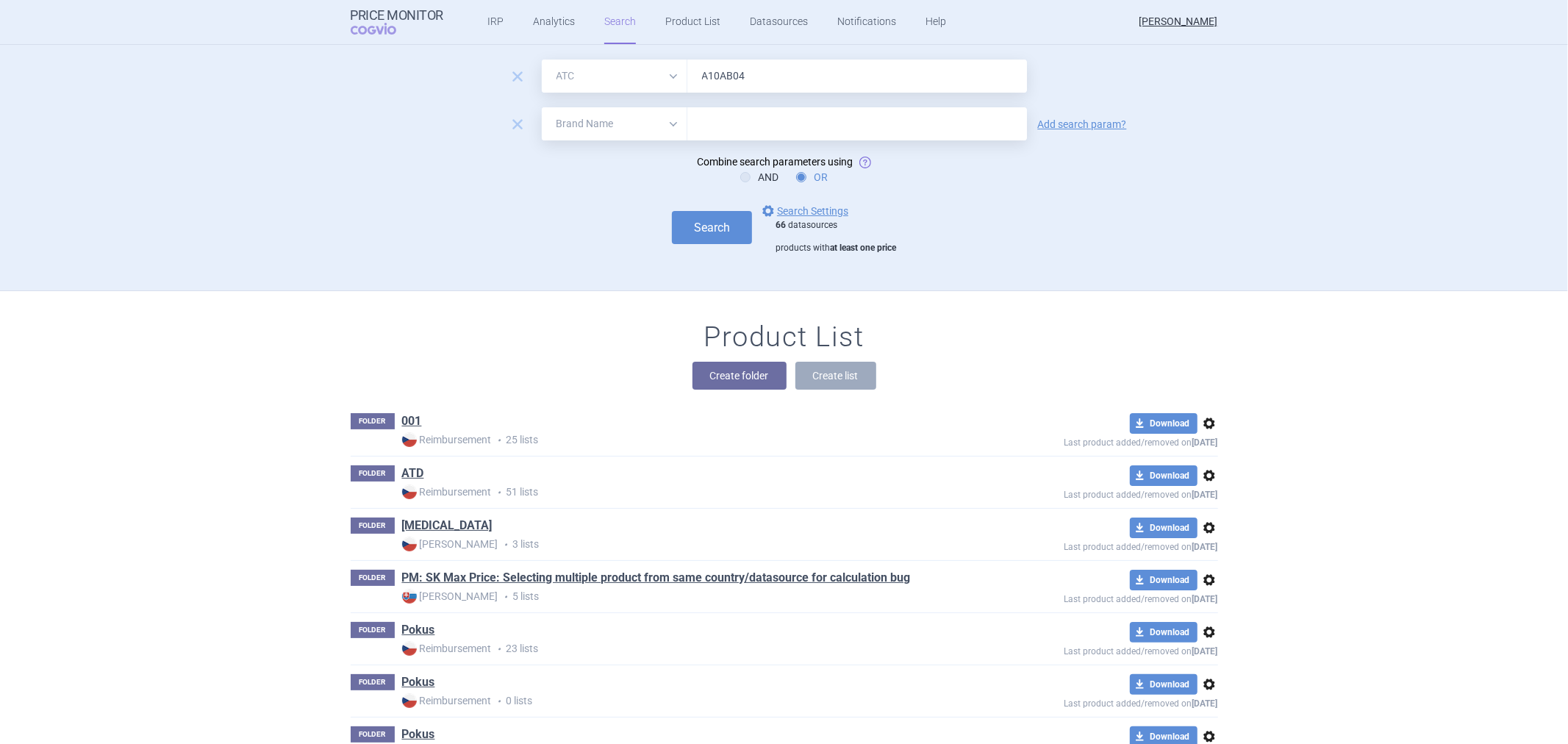
click at [542, 107] on select "All Brand Name ATC Company Active Substance Country Newer than" at bounding box center [614, 124] width 145 height 33
click at [650, 126] on select "All Brand Name ATC Company Active Substance Country Newer than" at bounding box center [614, 124] width 145 height 33
click at [600, 131] on select "All Brand Name ATC Company Active Substance Country Newer than" at bounding box center [614, 124] width 145 height 33
select select "activeSubstance"
click at [542, 107] on select "All Brand Name ATC Company Active Substance Country Newer than" at bounding box center [614, 124] width 145 height 33
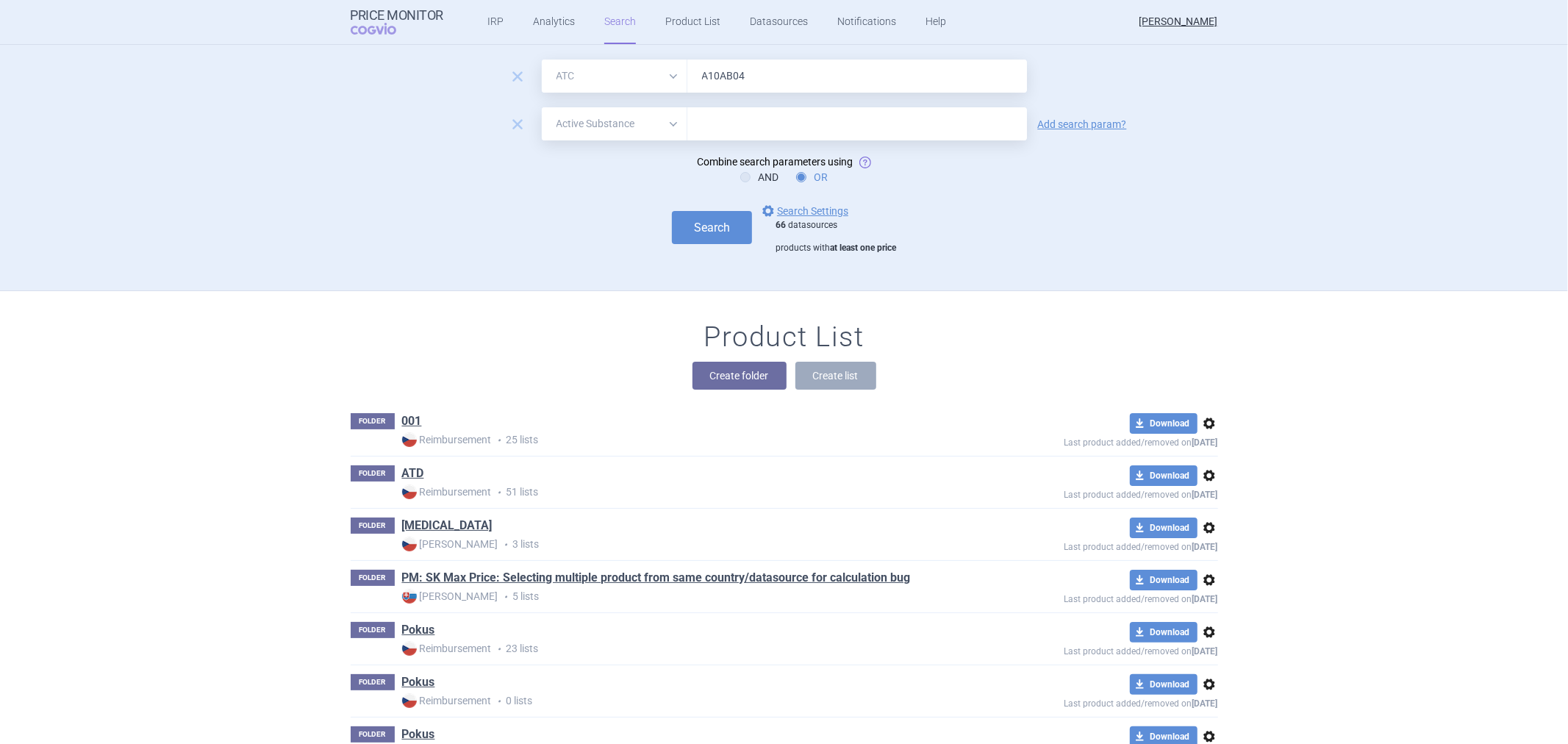
click at [744, 115] on input "text" at bounding box center [857, 124] width 340 height 33
paste input "[MEDICAL_DATA]"
type input "[MEDICAL_DATA]"
click at [785, 204] on link "options Search Settings" at bounding box center [803, 211] width 89 height 18
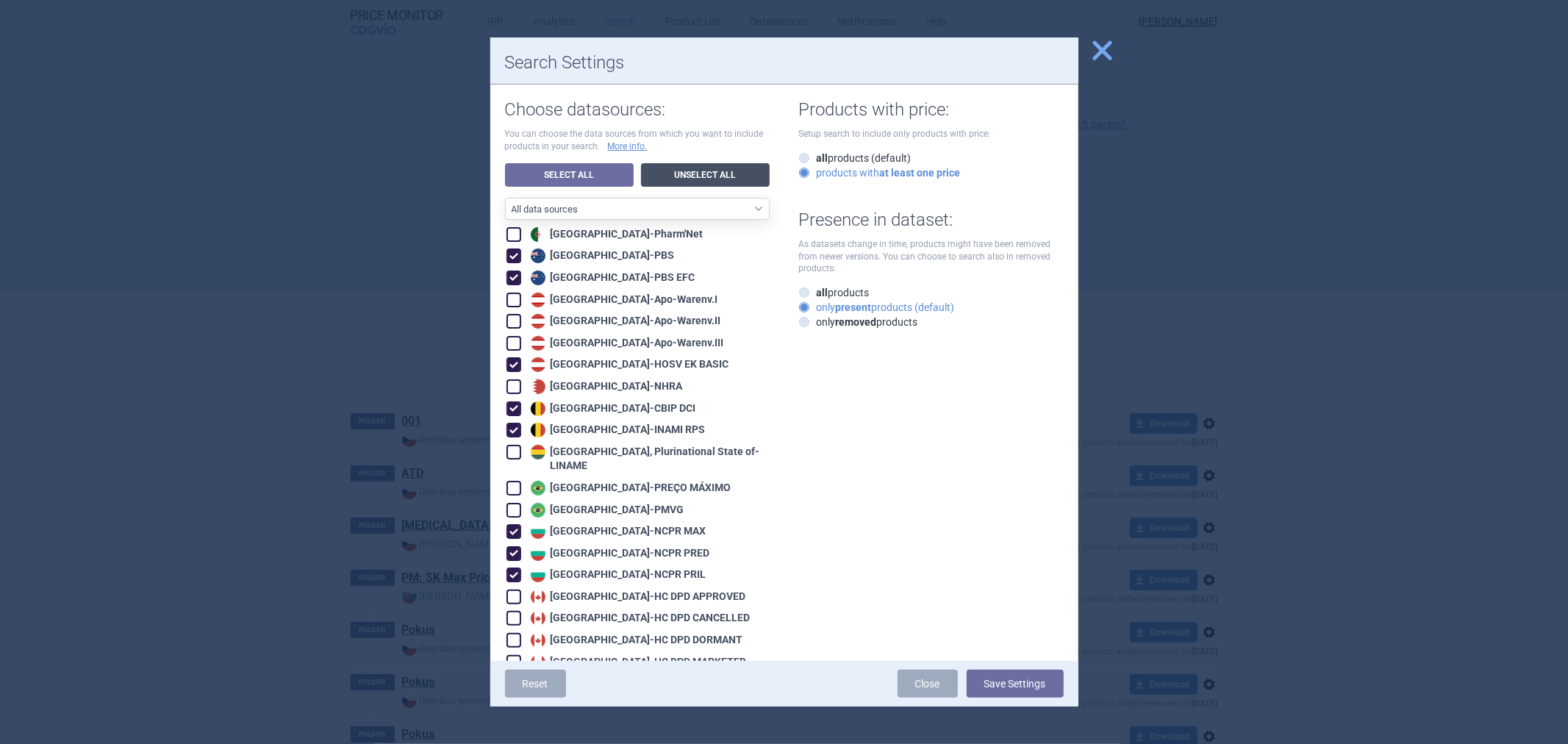
click at [696, 172] on link "Unselect All" at bounding box center [705, 175] width 129 height 23
checkbox input "false"
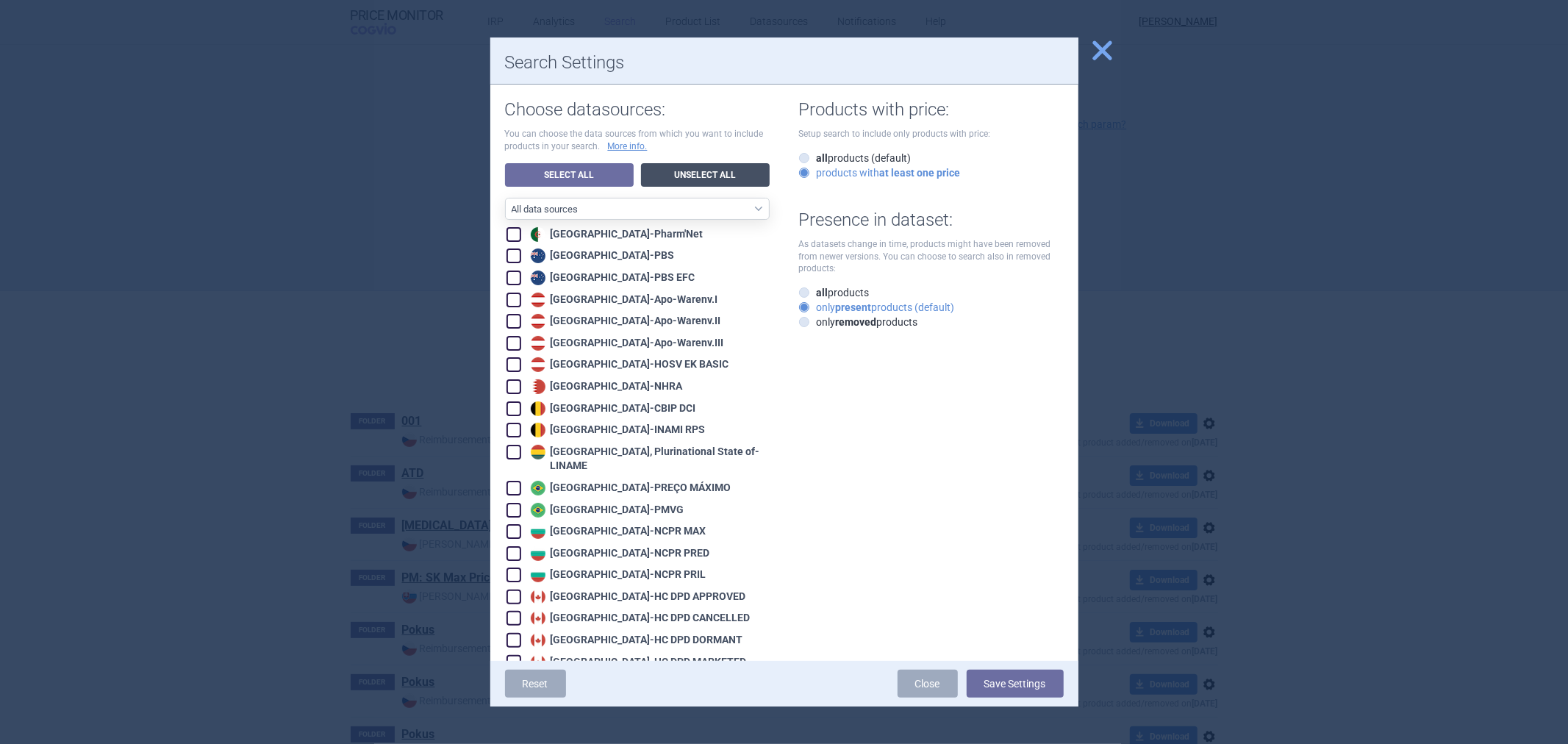
checkbox input "false"
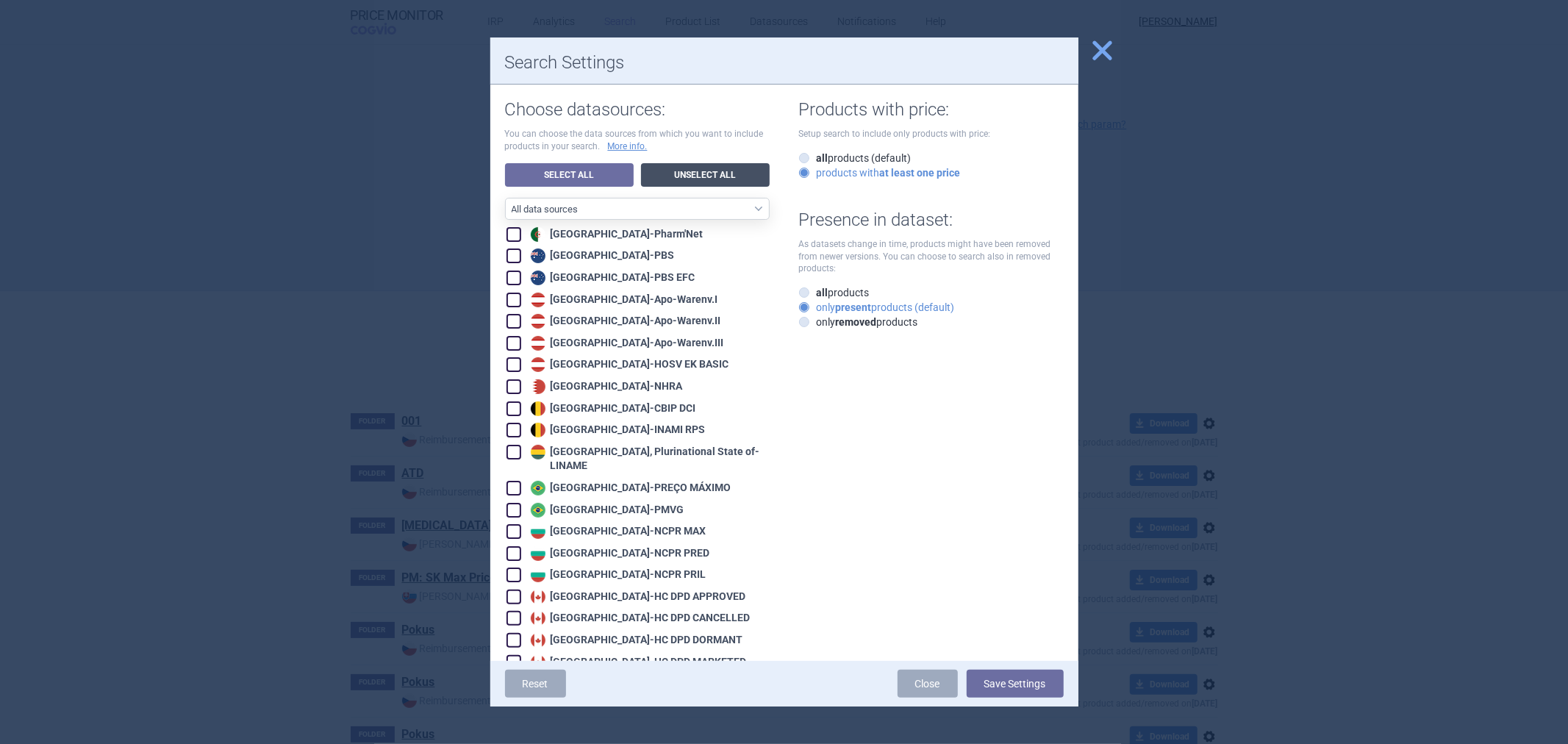
checkbox input "false"
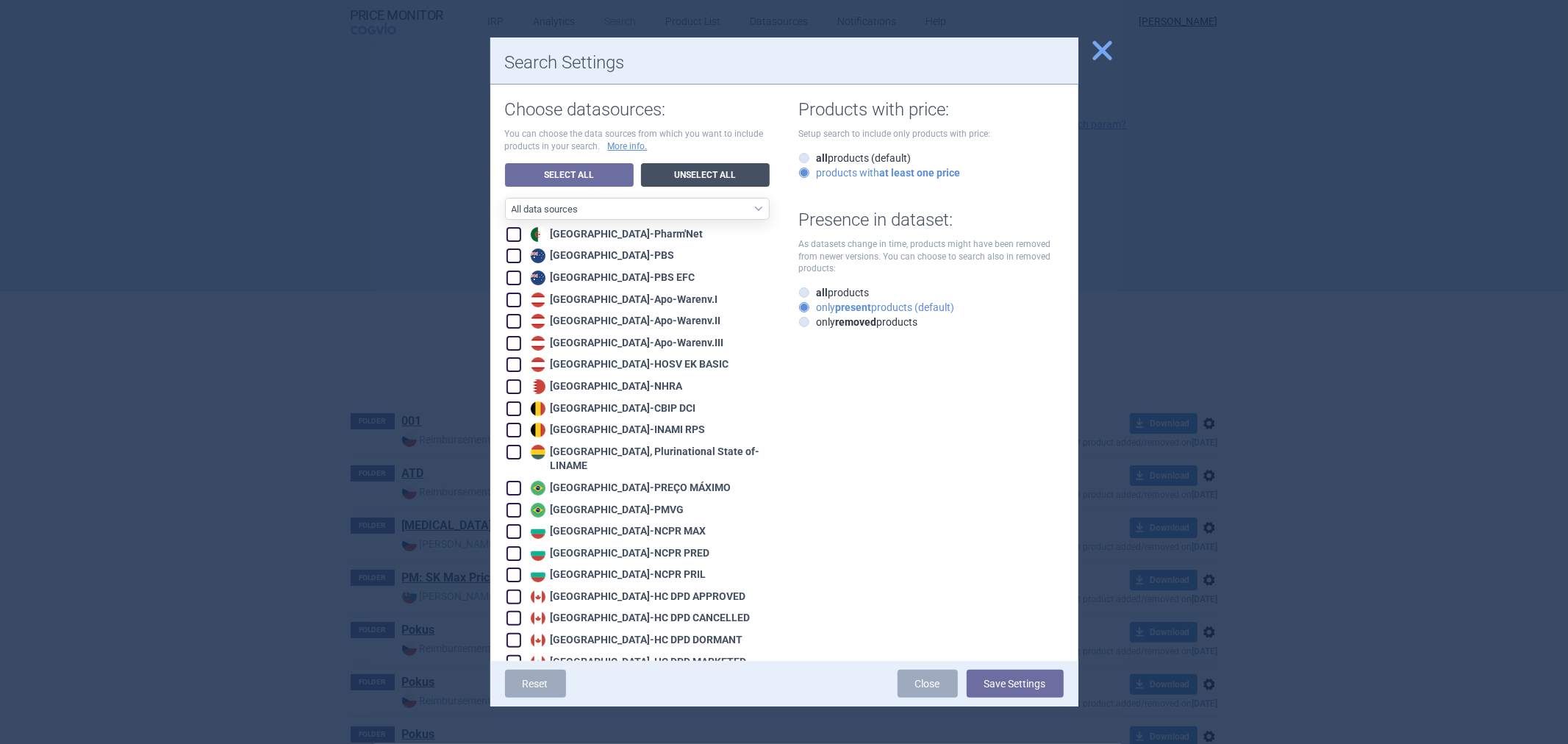
checkbox input "false"
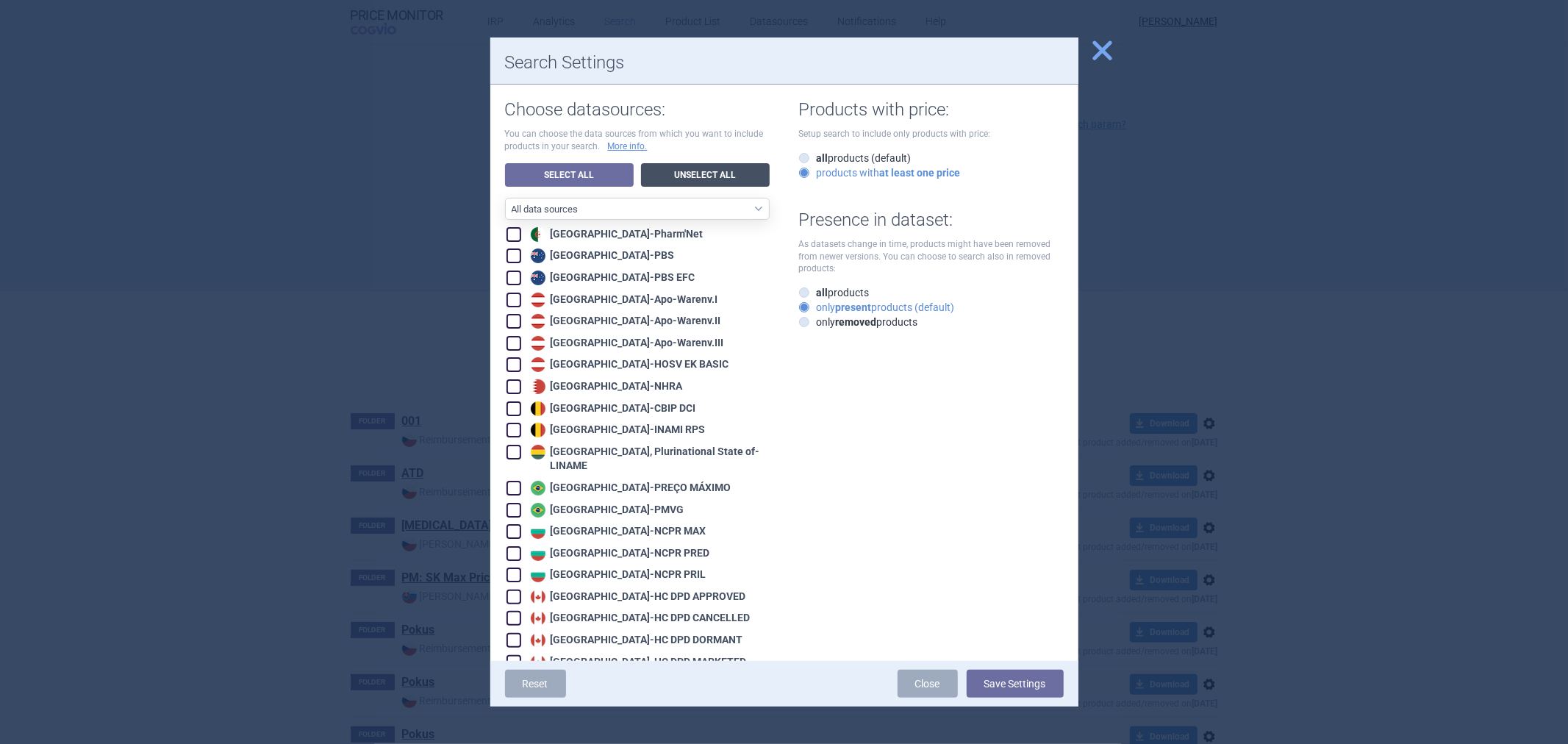
checkbox input "false"
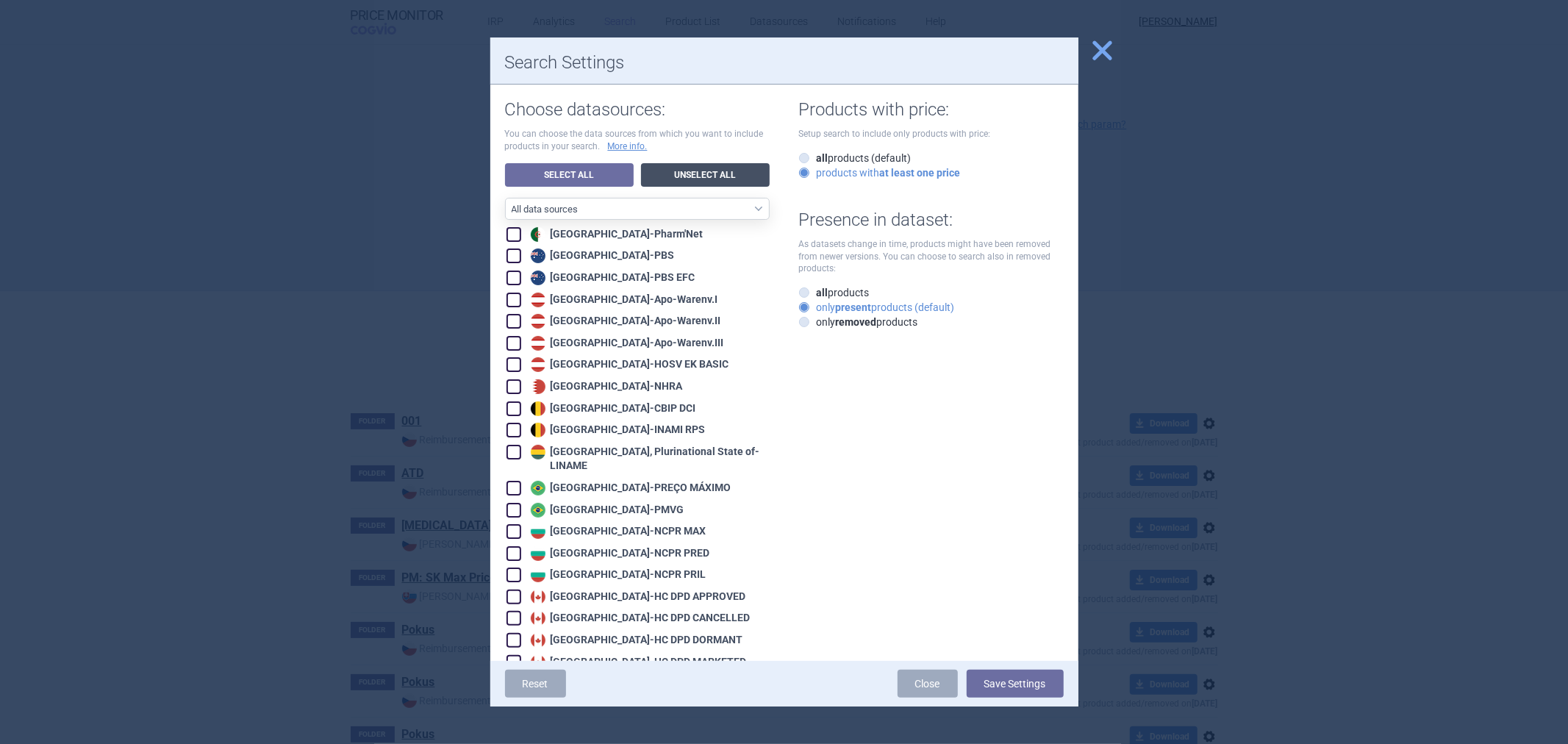
checkbox input "false"
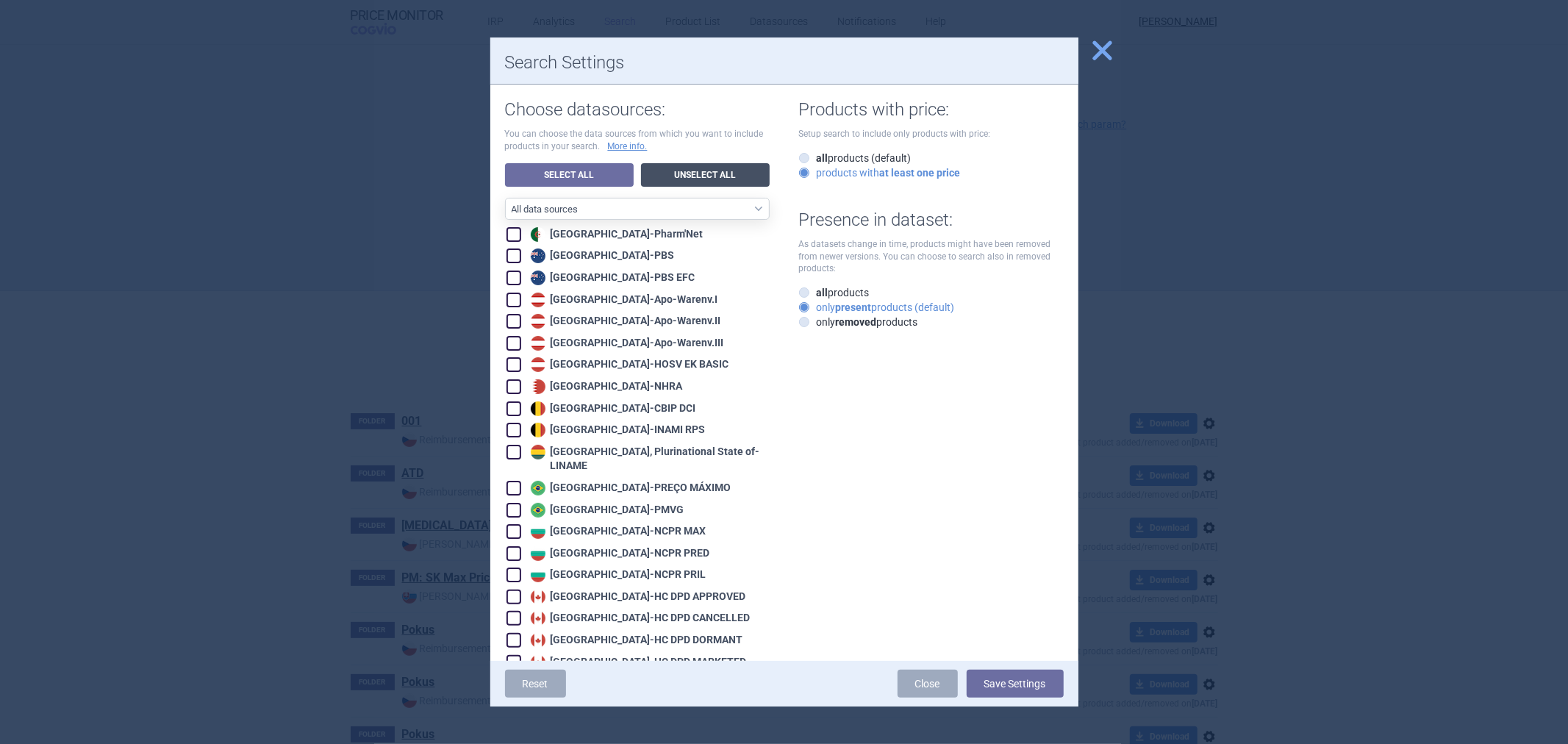
checkbox input "false"
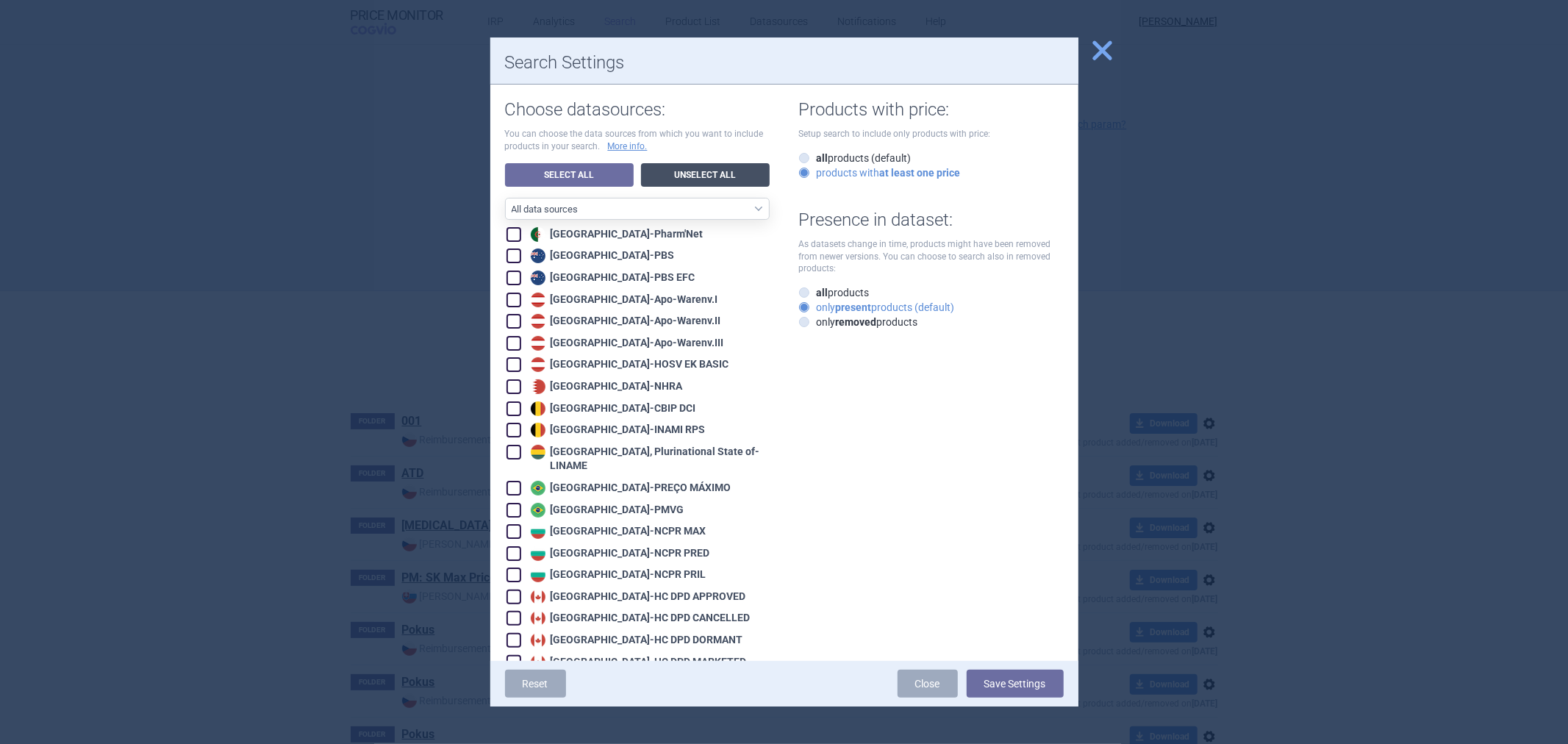
checkbox input "false"
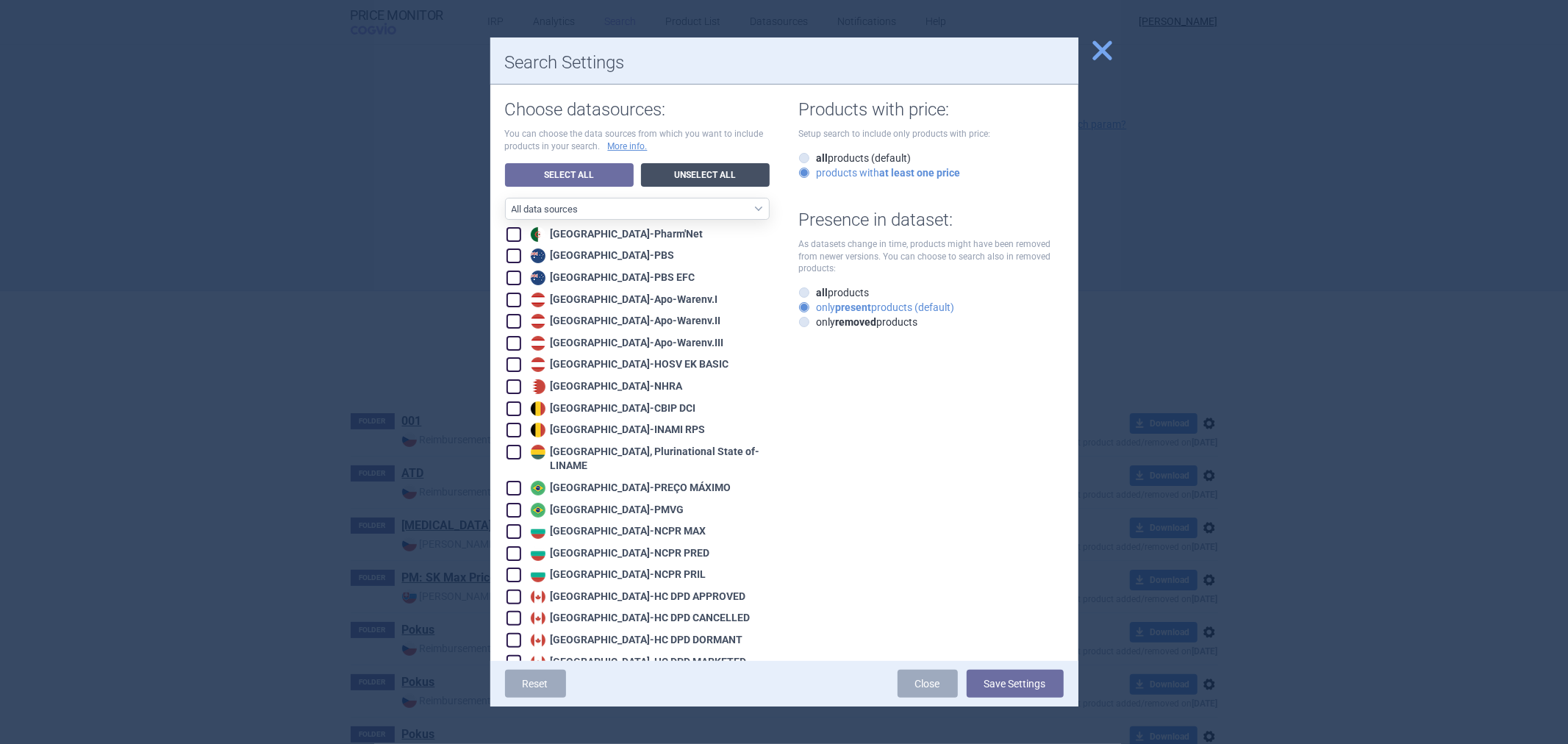
checkbox input "false"
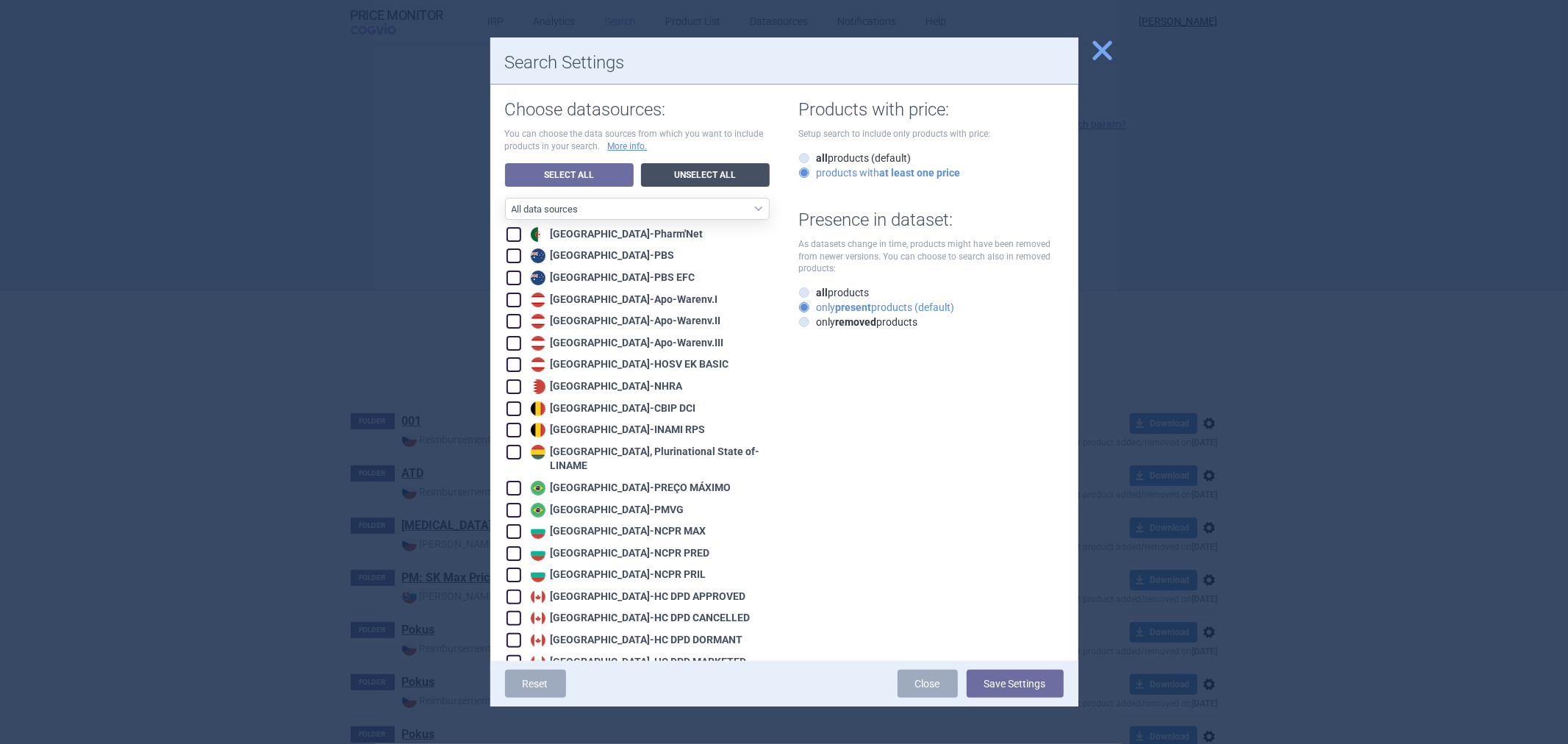
checkbox input "false"
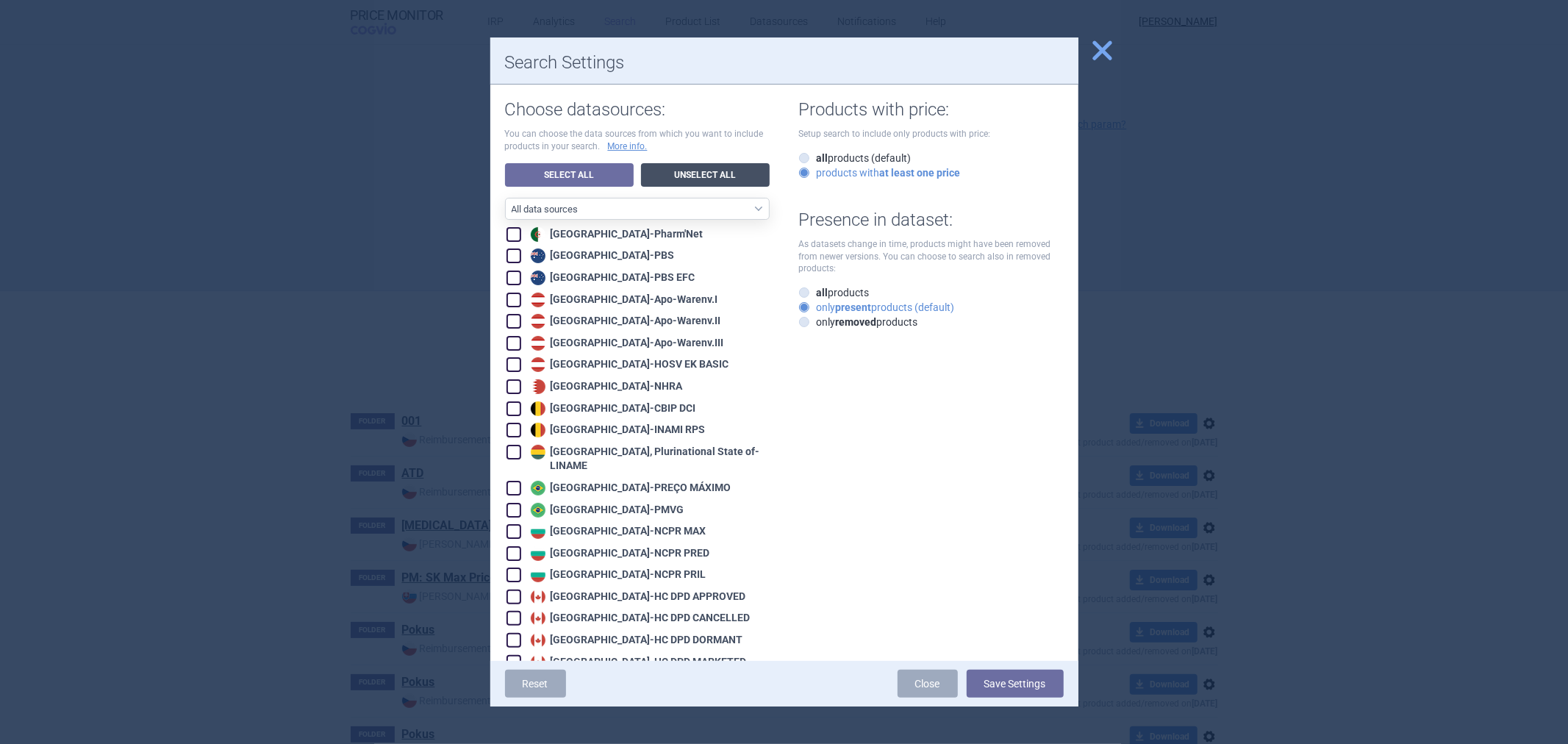
checkbox input "false"
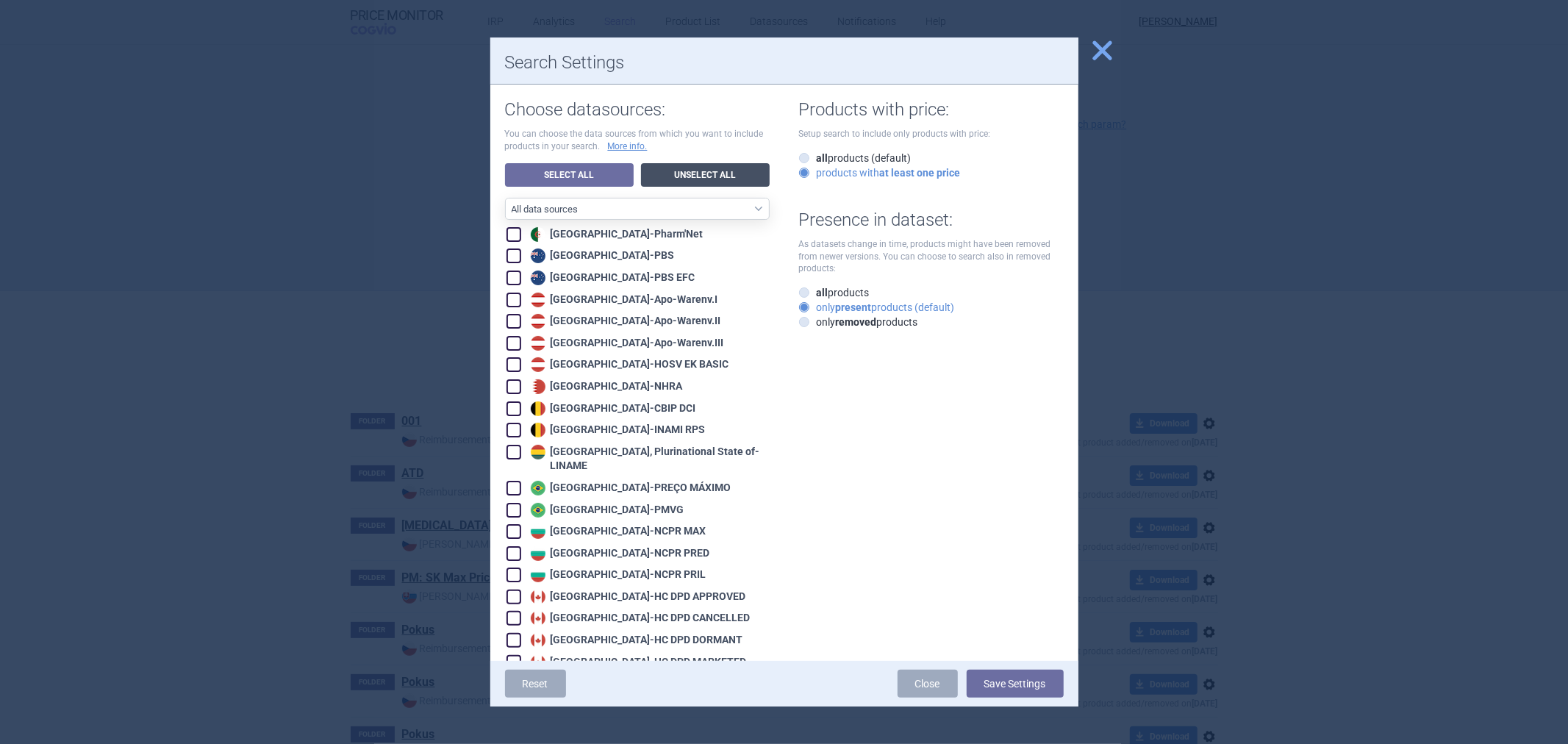
checkbox input "false"
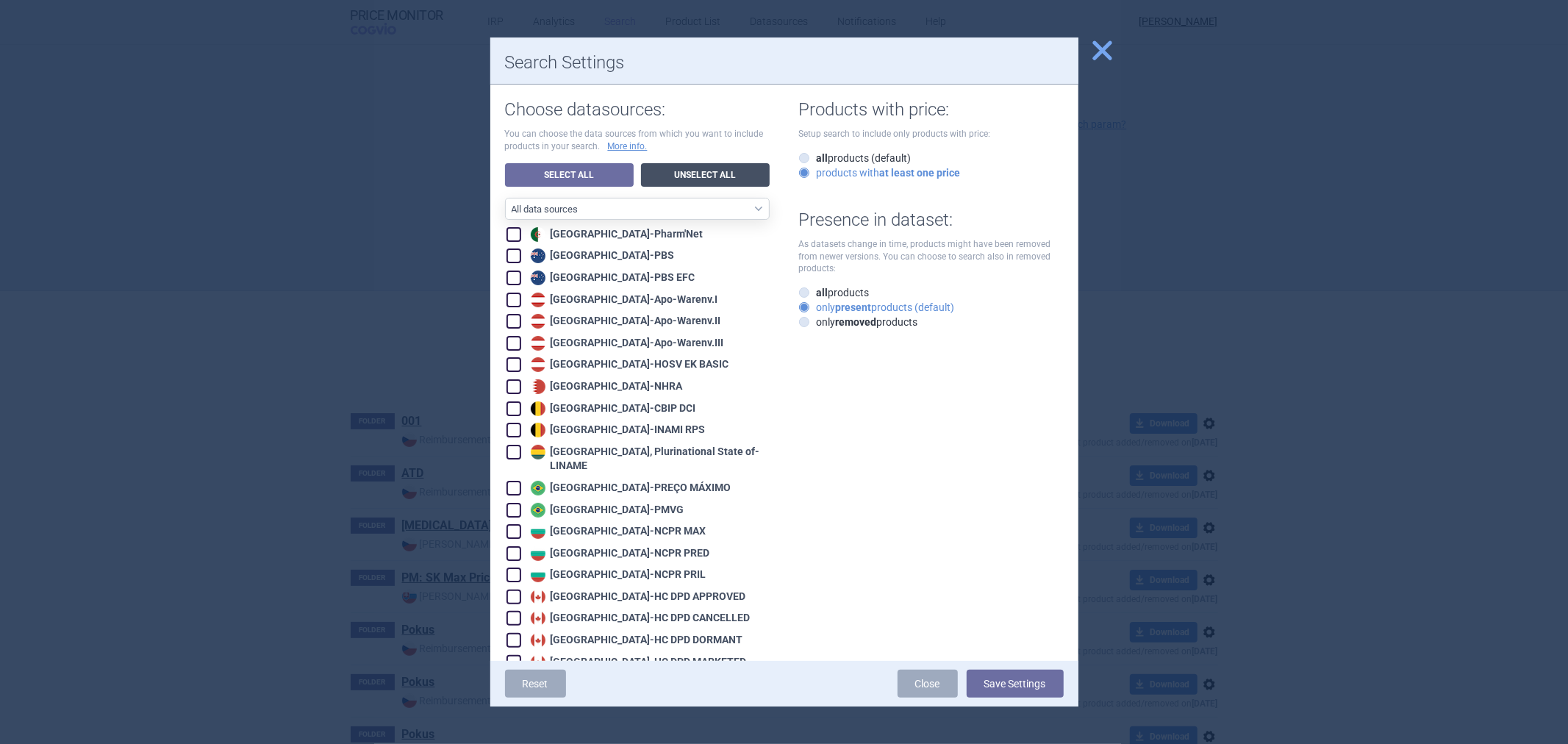
checkbox input "false"
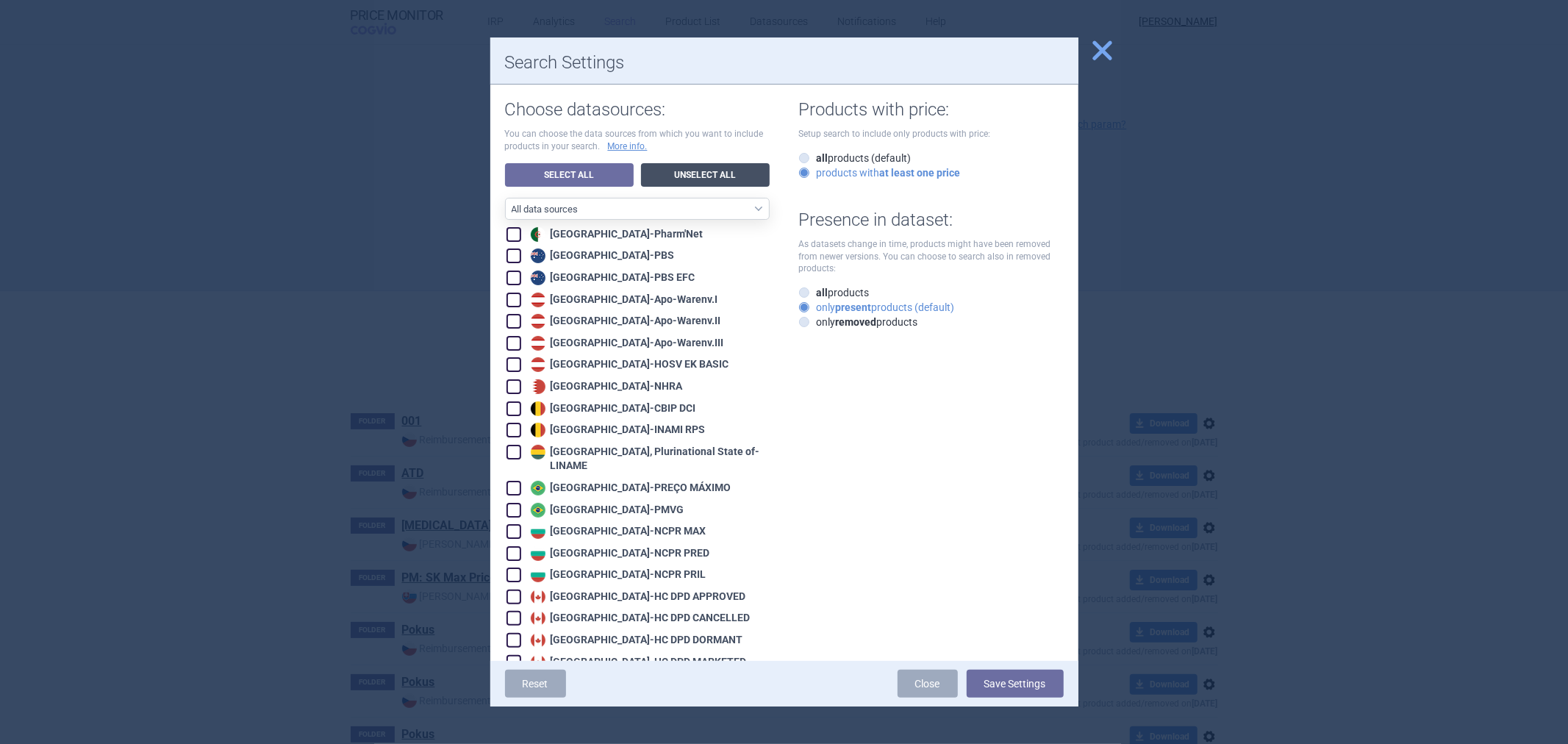
checkbox input "false"
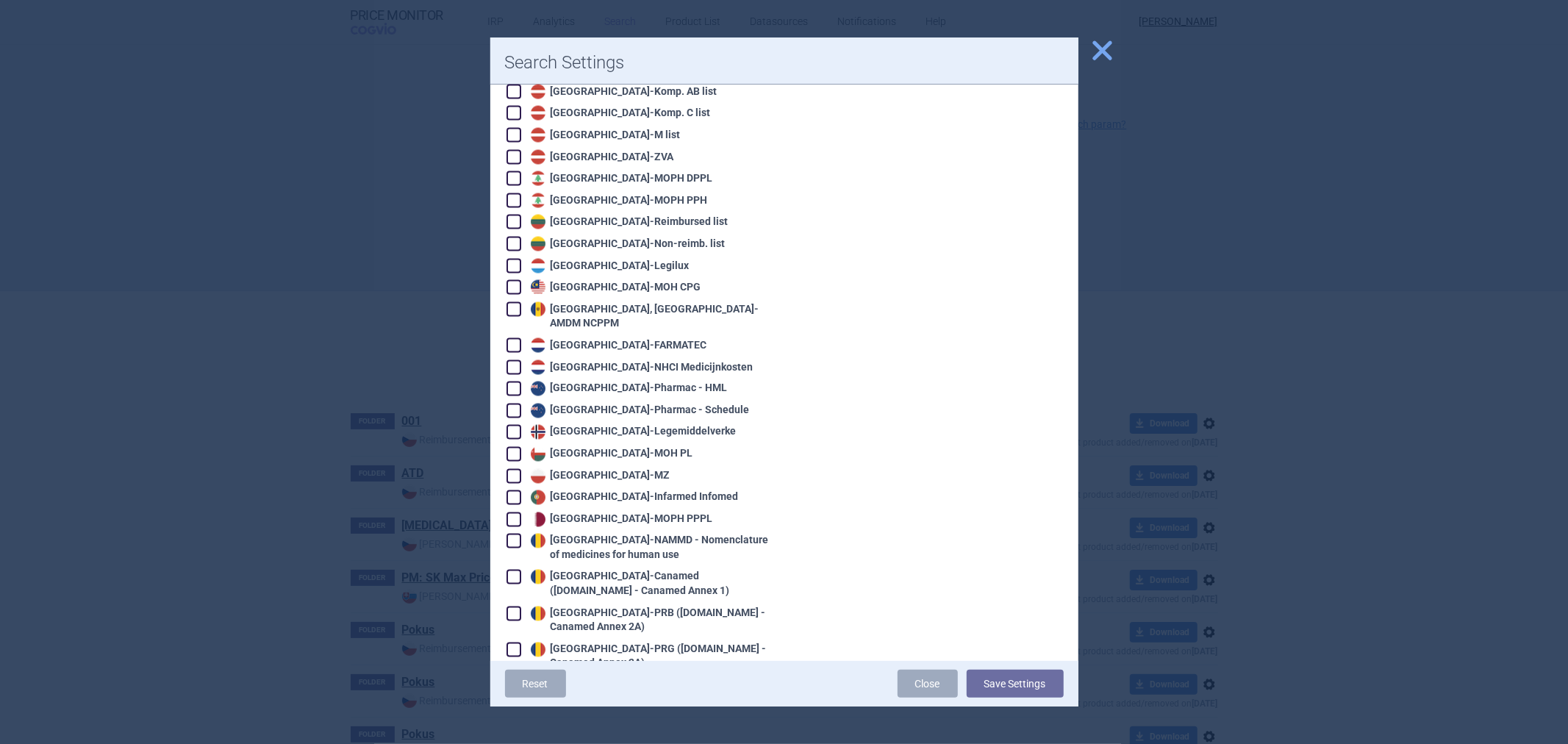
click at [648, 425] on div "Norway - Legemiddelverke" at bounding box center [631, 432] width 210 height 15
checkbox input "true"
click at [1020, 697] on button "Save Settings" at bounding box center [1015, 683] width 97 height 28
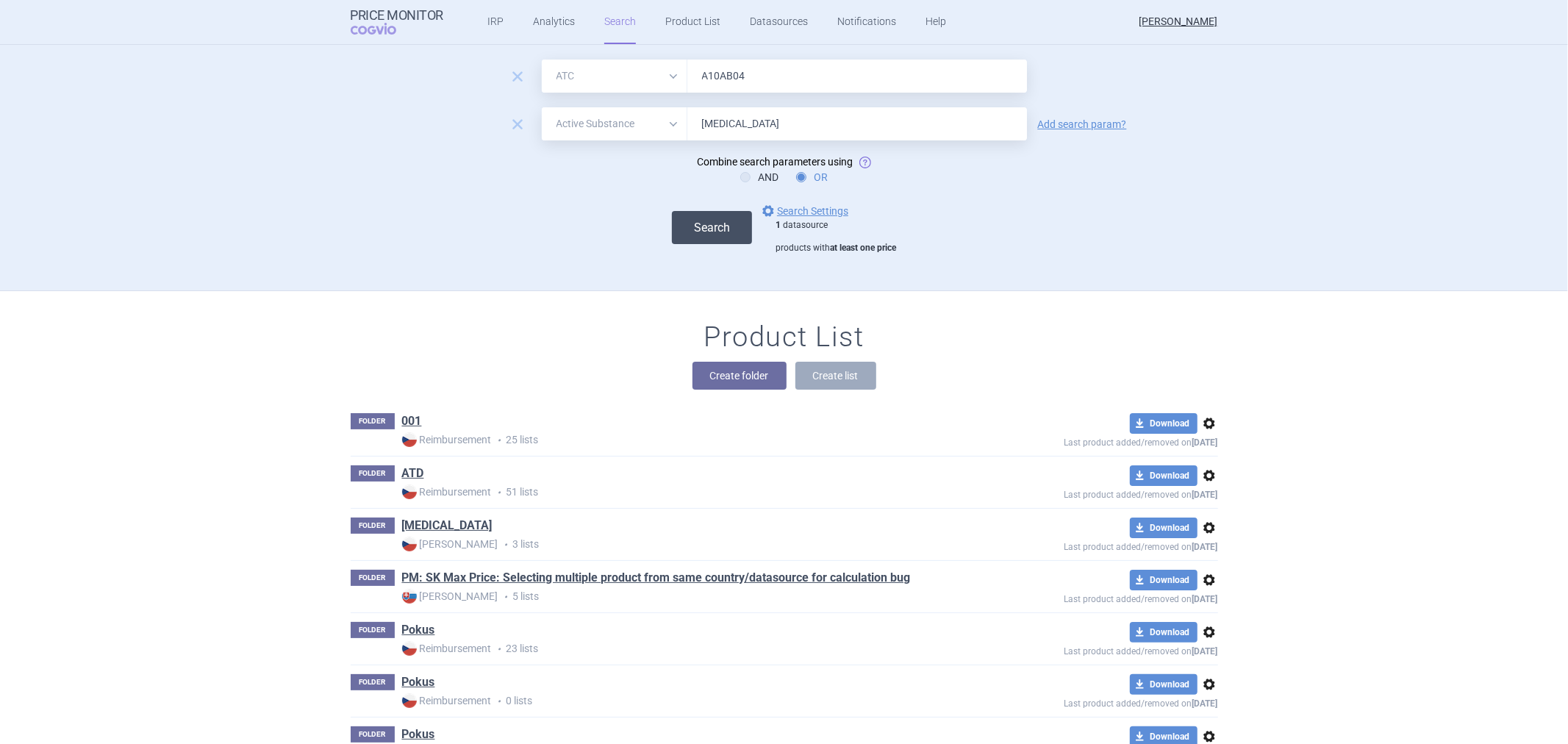
click at [720, 231] on button "Search" at bounding box center [712, 227] width 80 height 33
select select "atc"
select select "activeSubstance"
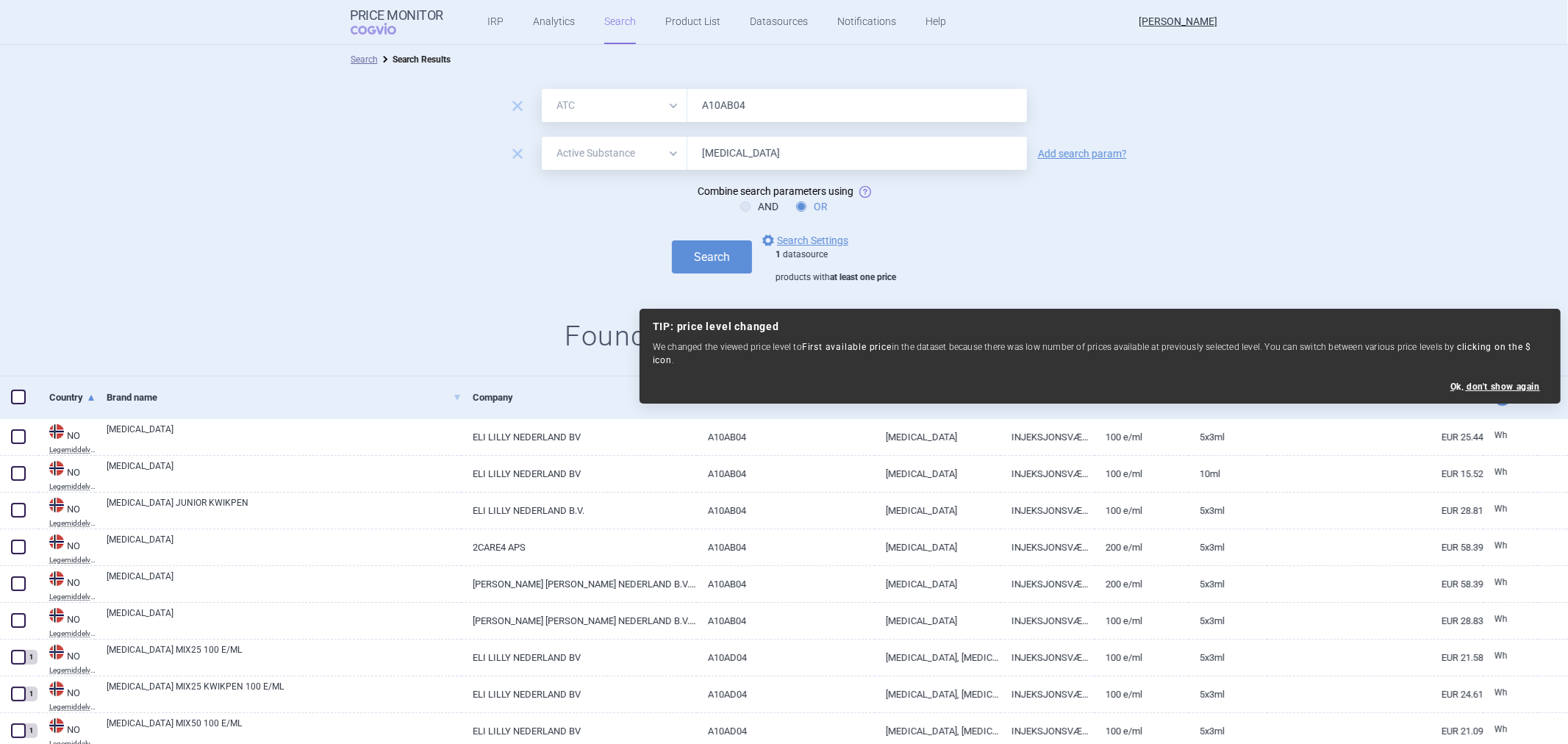
click at [562, 226] on form "remove All Brand Name ATC Company Active Substance Country Newer than A10AB04 r…" at bounding box center [784, 186] width 1568 height 194
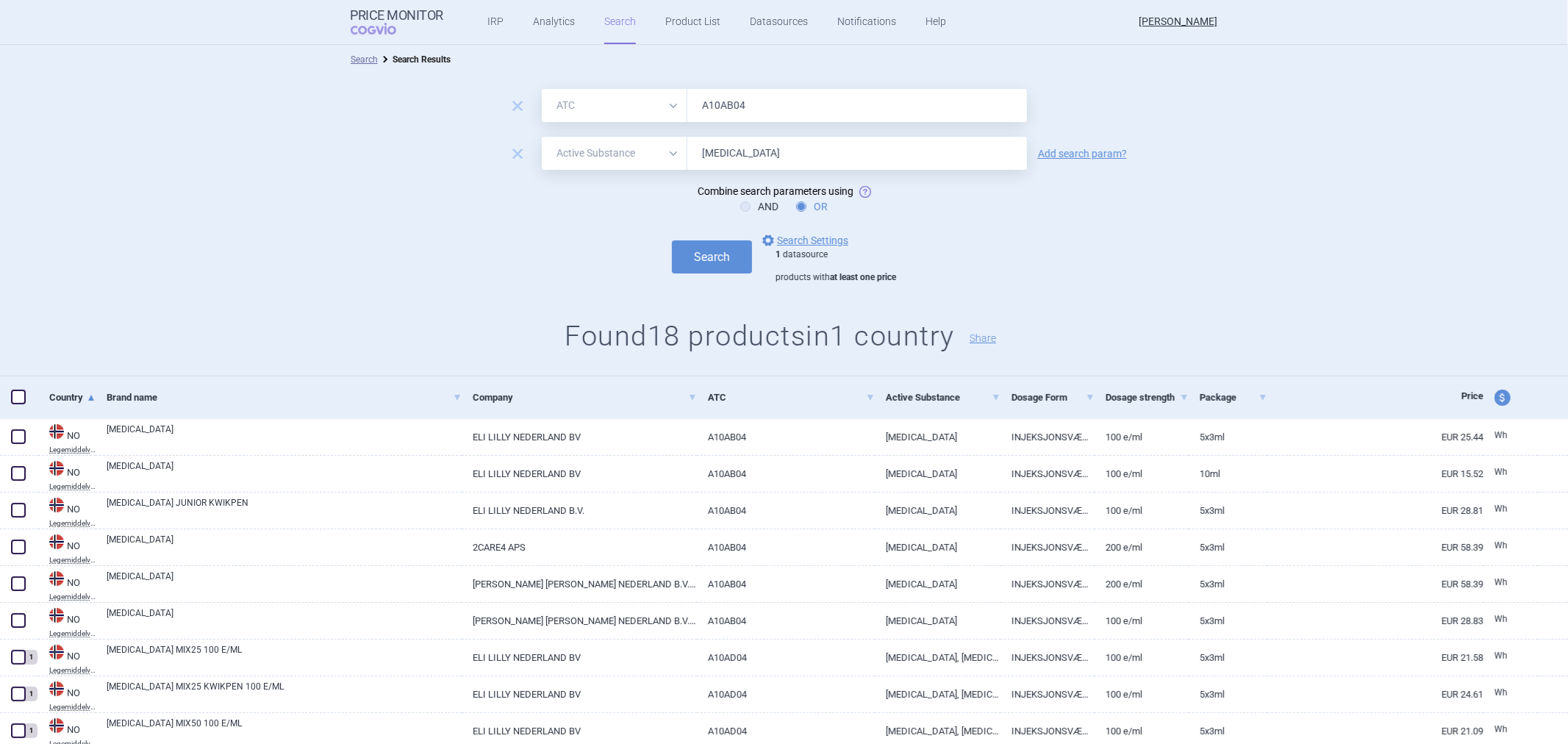
click at [1093, 283] on div "remove All Brand Name ATC Company Active Substance Country Newer than A10AB04 r…" at bounding box center [784, 226] width 1568 height 303
